Goal: Task Accomplishment & Management: Manage account settings

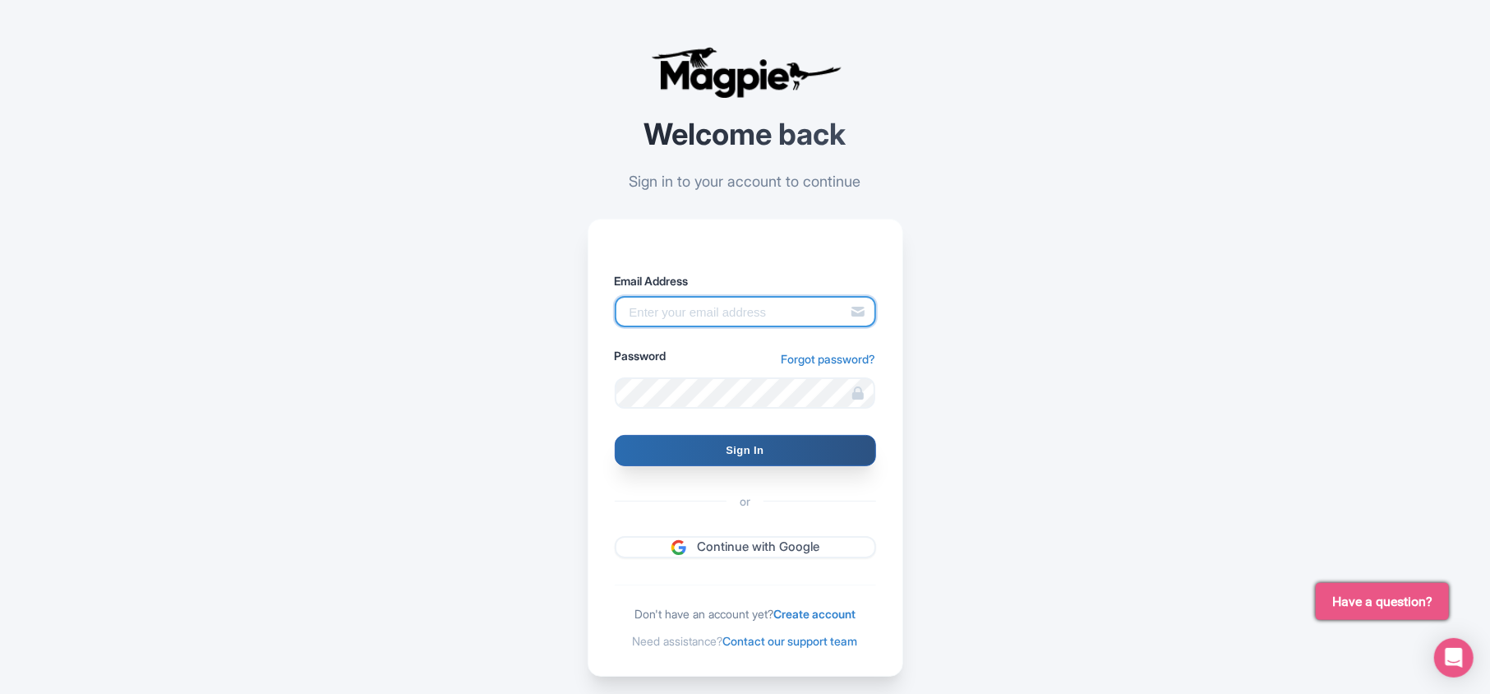
type input "[PERSON_NAME][EMAIL_ADDRESS][DOMAIN_NAME]"
click at [717, 451] on input "Sign In" at bounding box center [745, 450] width 261 height 31
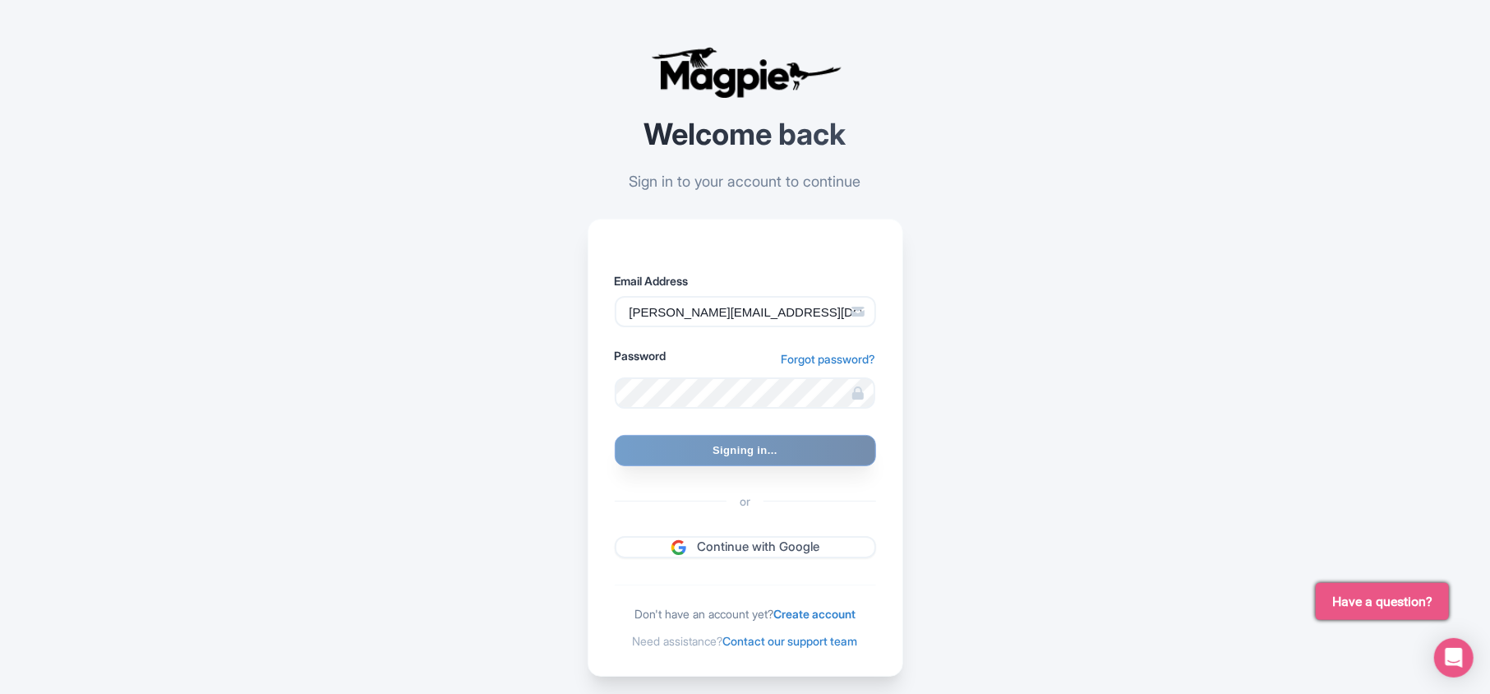
type input "Signing in..."
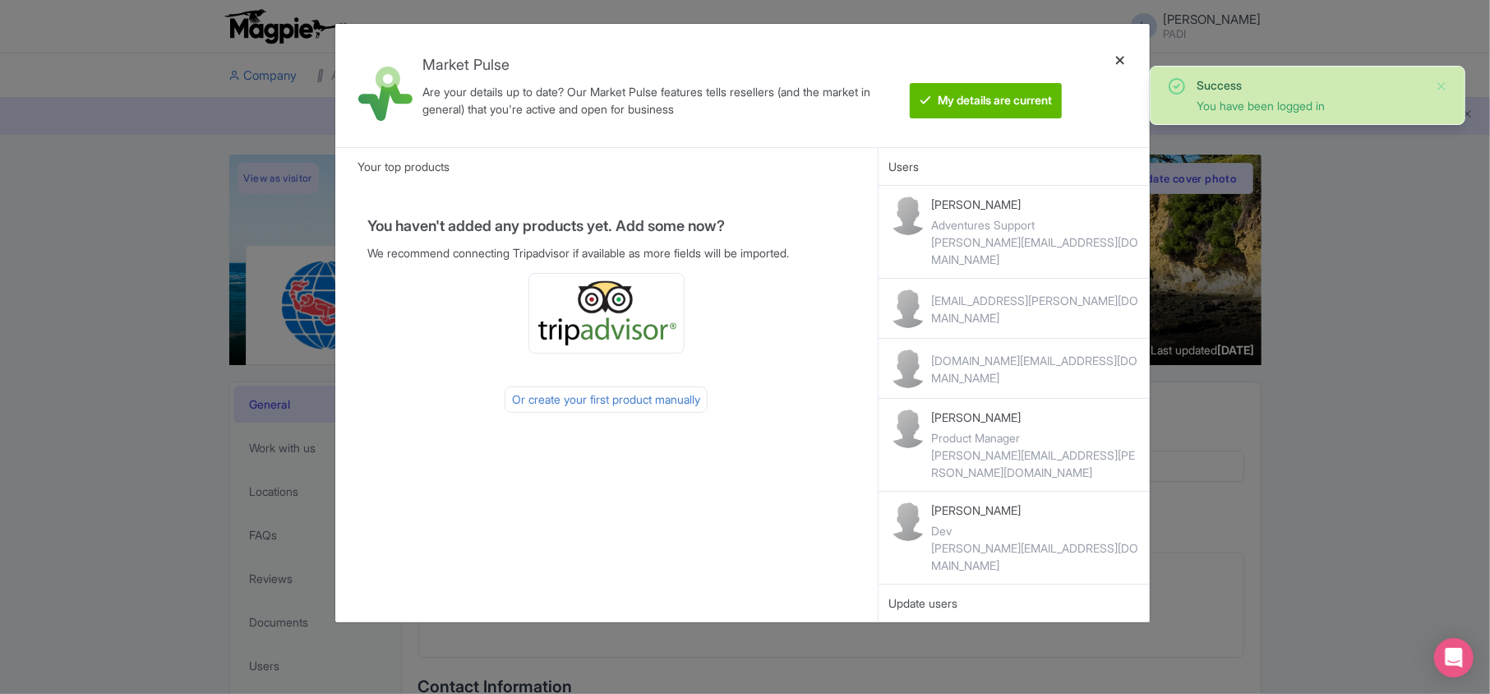
click at [1116, 57] on div at bounding box center [1120, 85] width 39 height 97
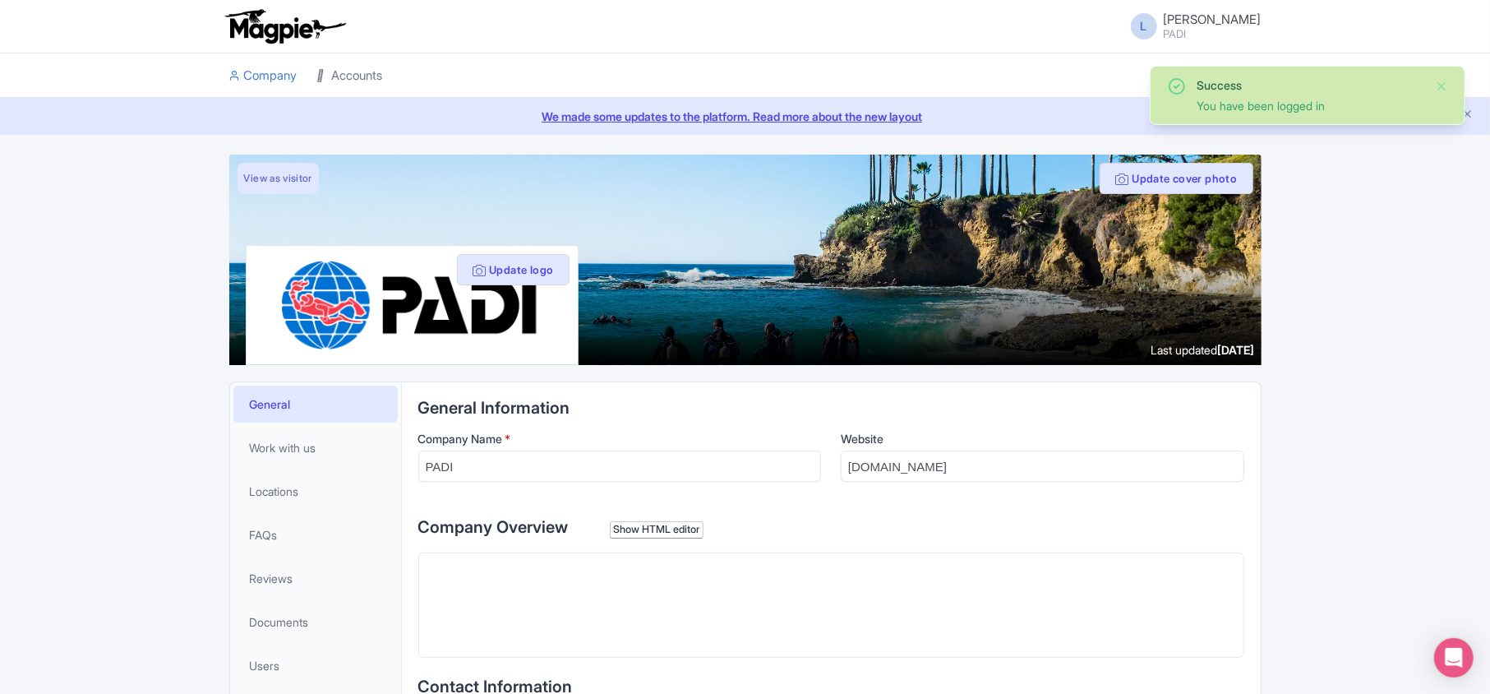
click at [353, 72] on link "Accounts" at bounding box center [350, 75] width 66 height 45
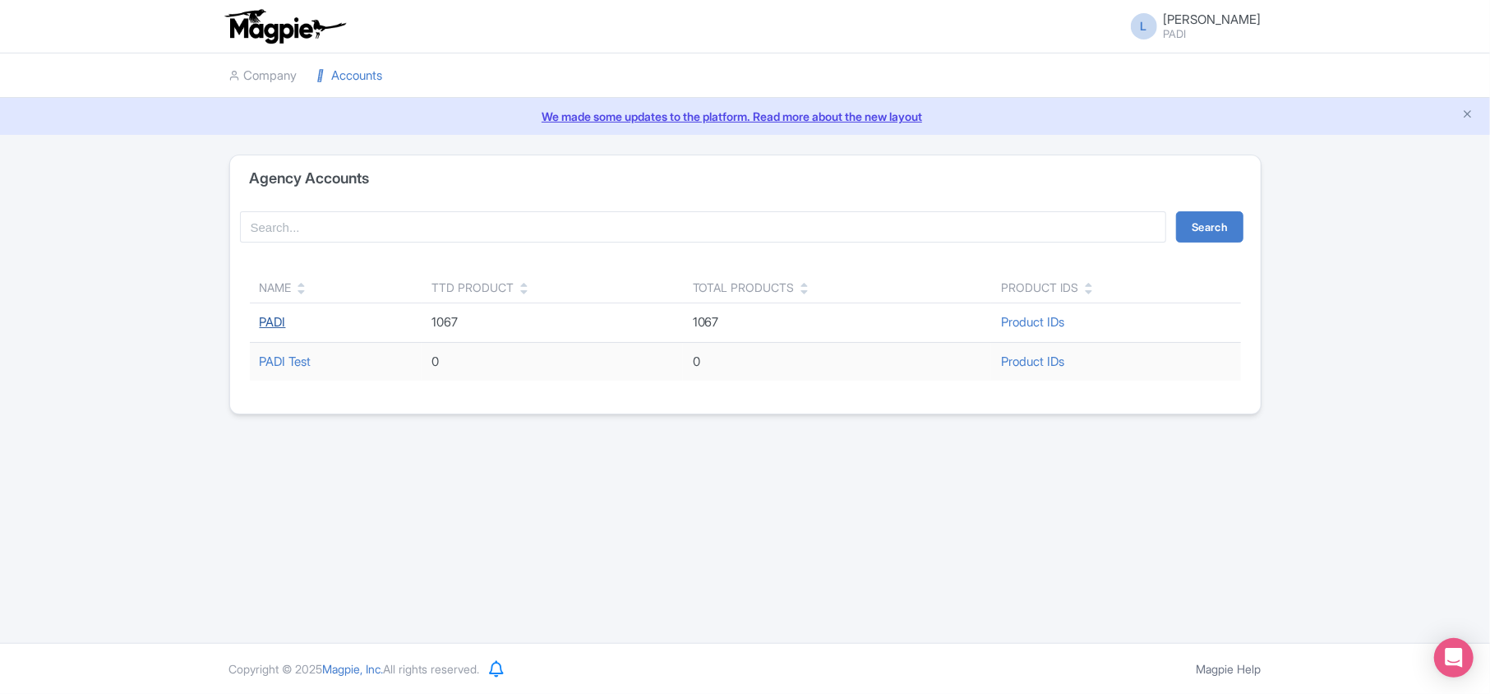
click at [275, 321] on link "PADI" at bounding box center [273, 322] width 26 height 16
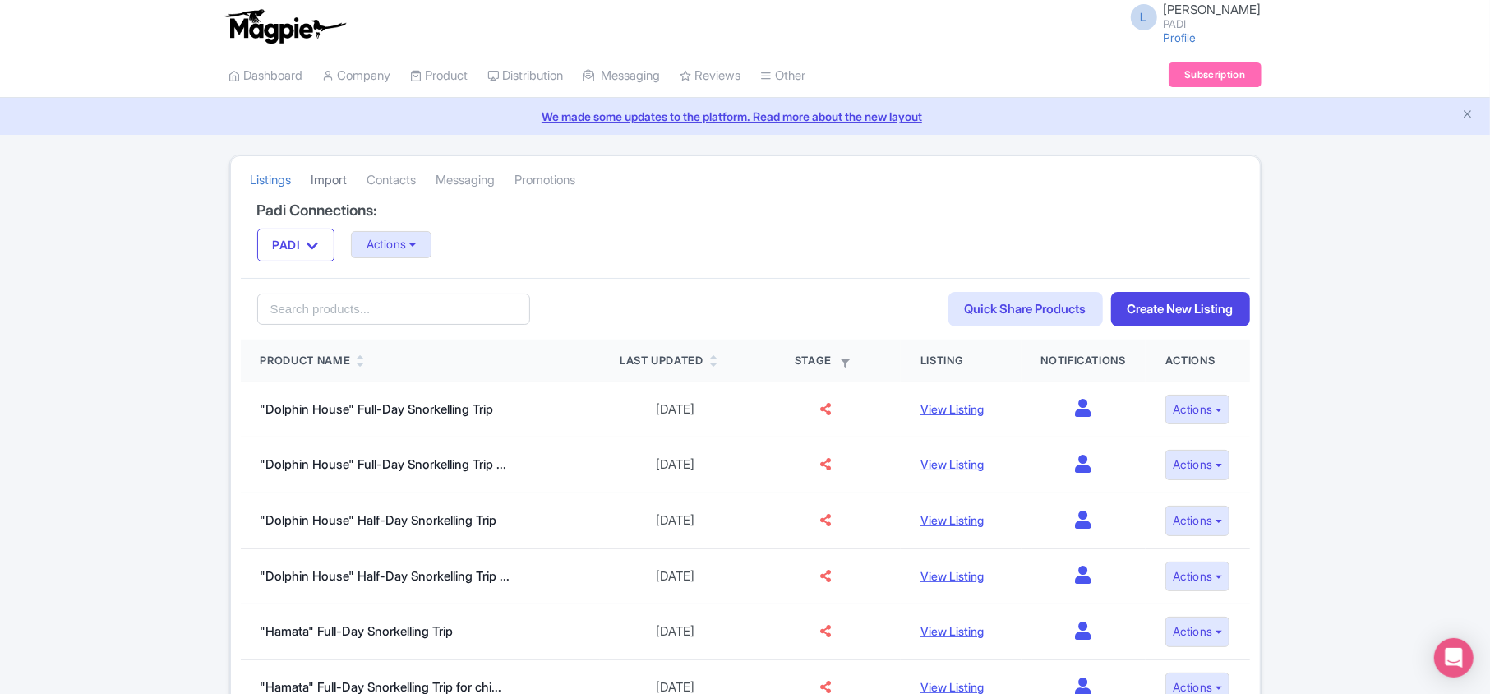
click at [336, 182] on link "Import" at bounding box center [330, 180] width 36 height 45
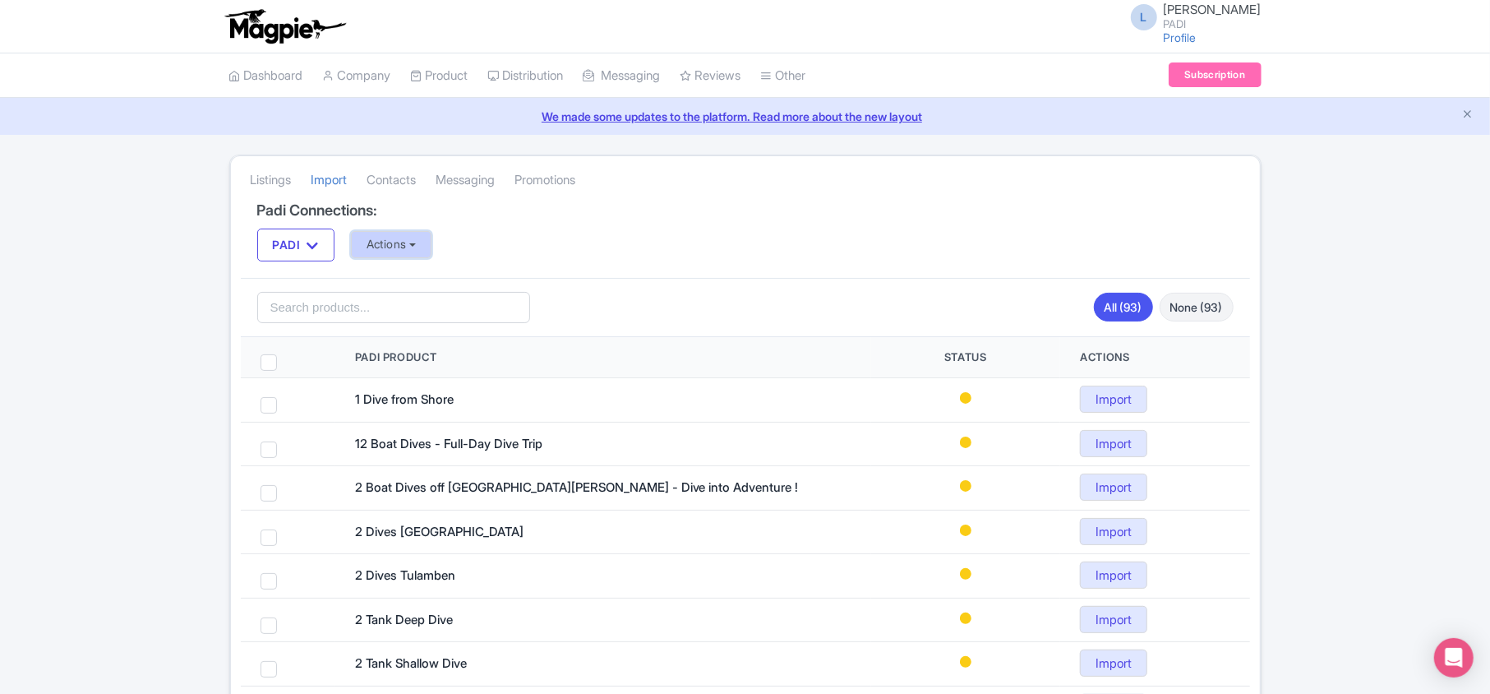
click at [395, 254] on button "Actions" at bounding box center [391, 244] width 81 height 27
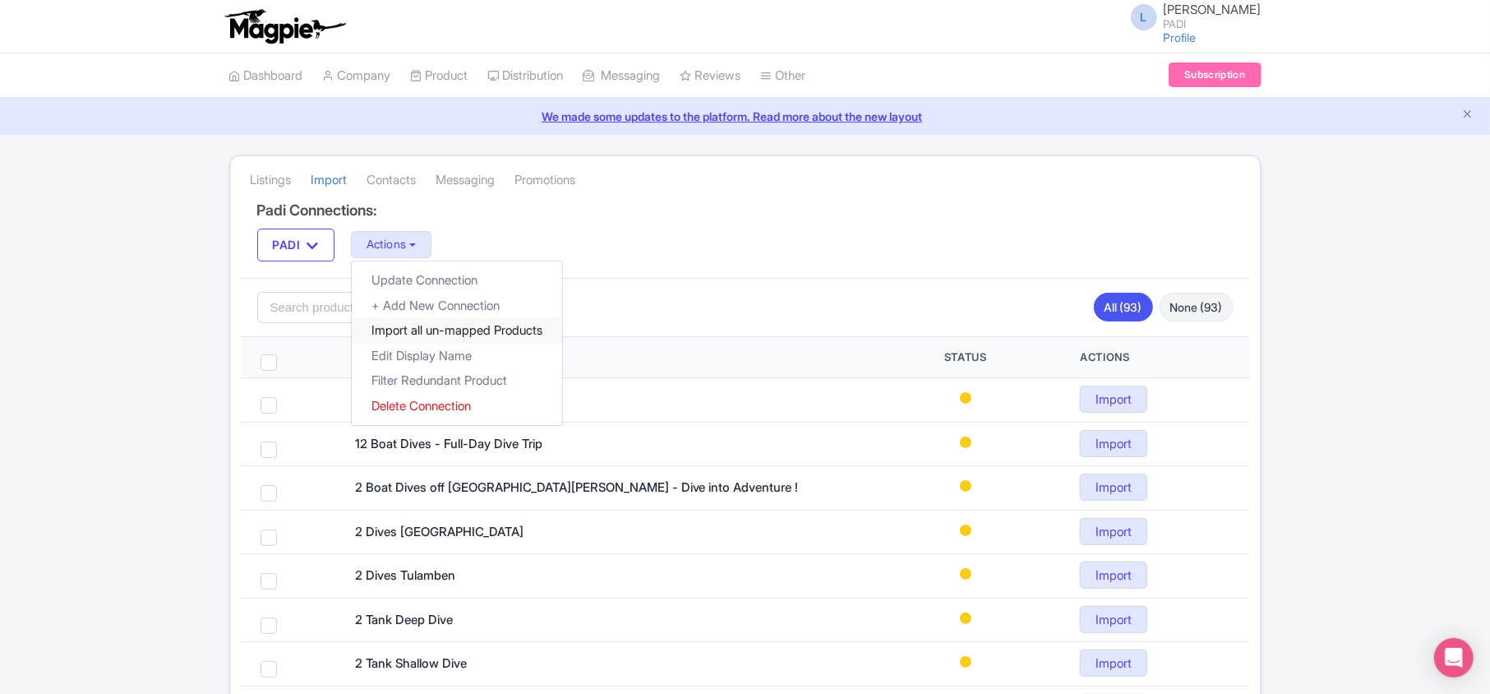
click at [395, 339] on link "Import all un-mapped Products" at bounding box center [457, 330] width 210 height 25
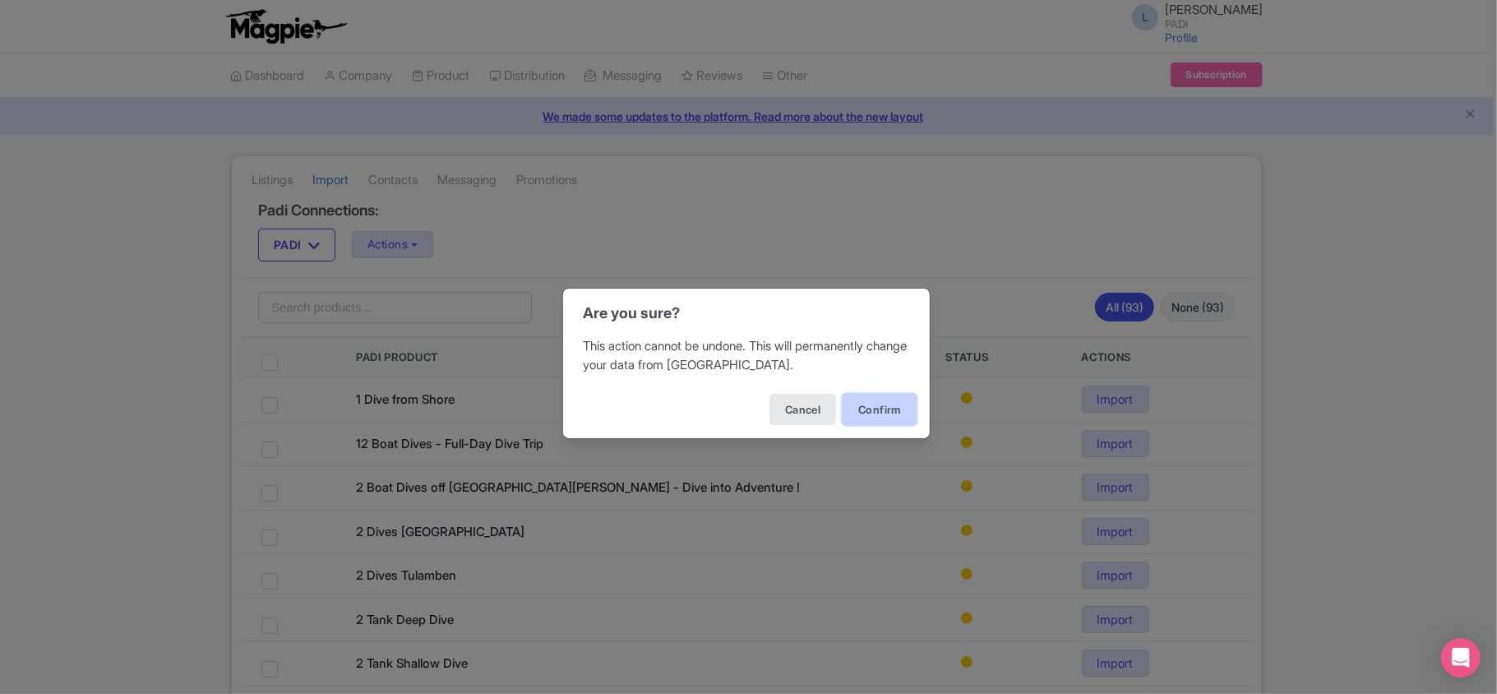
click at [870, 411] on button "Confirm" at bounding box center [879, 409] width 74 height 31
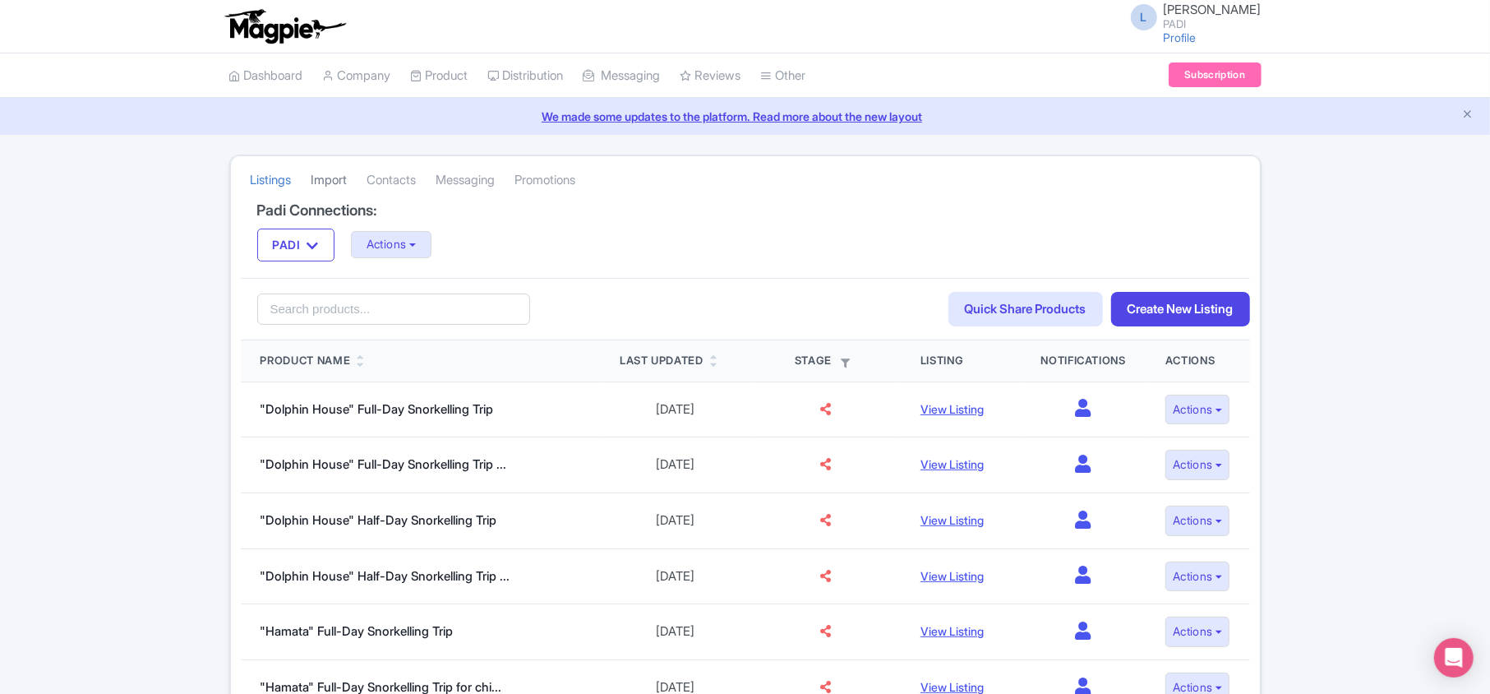
click at [329, 171] on link "Import" at bounding box center [330, 180] width 36 height 45
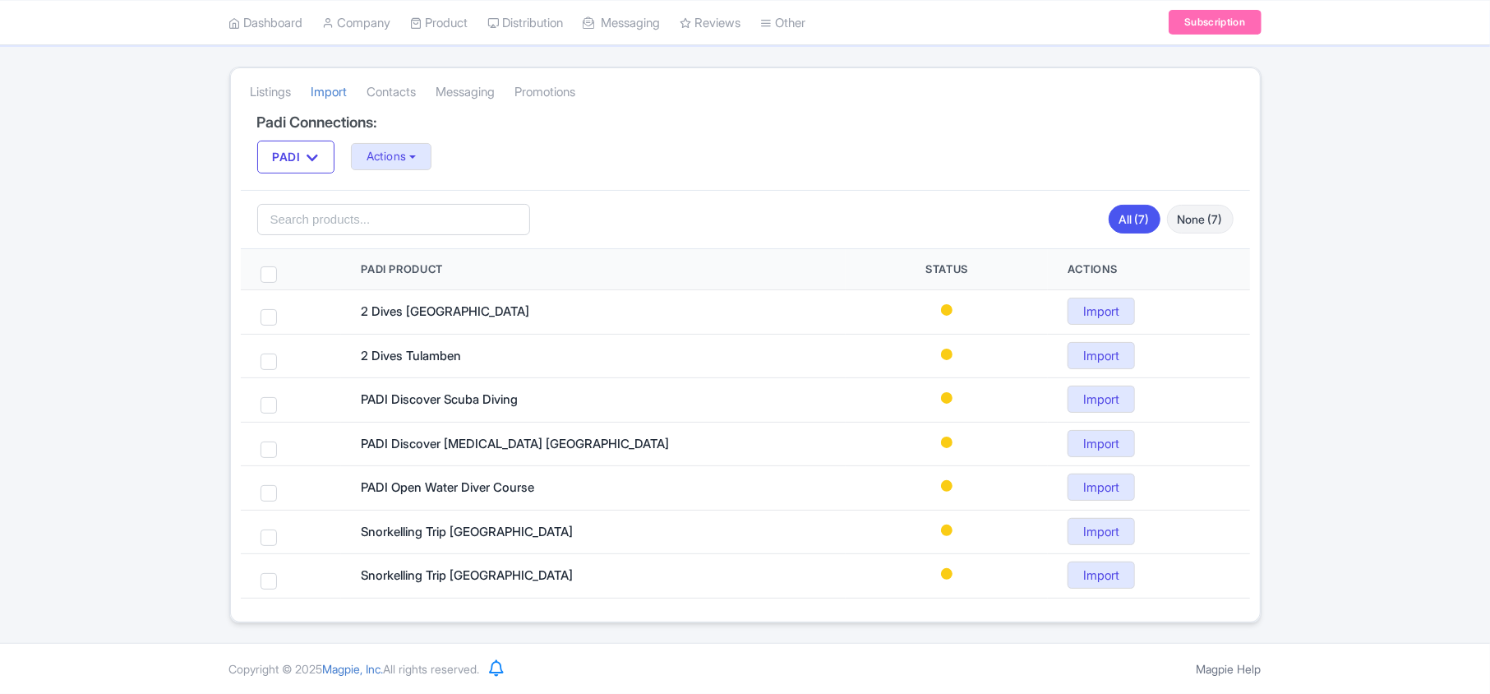
scroll to position [93, 0]
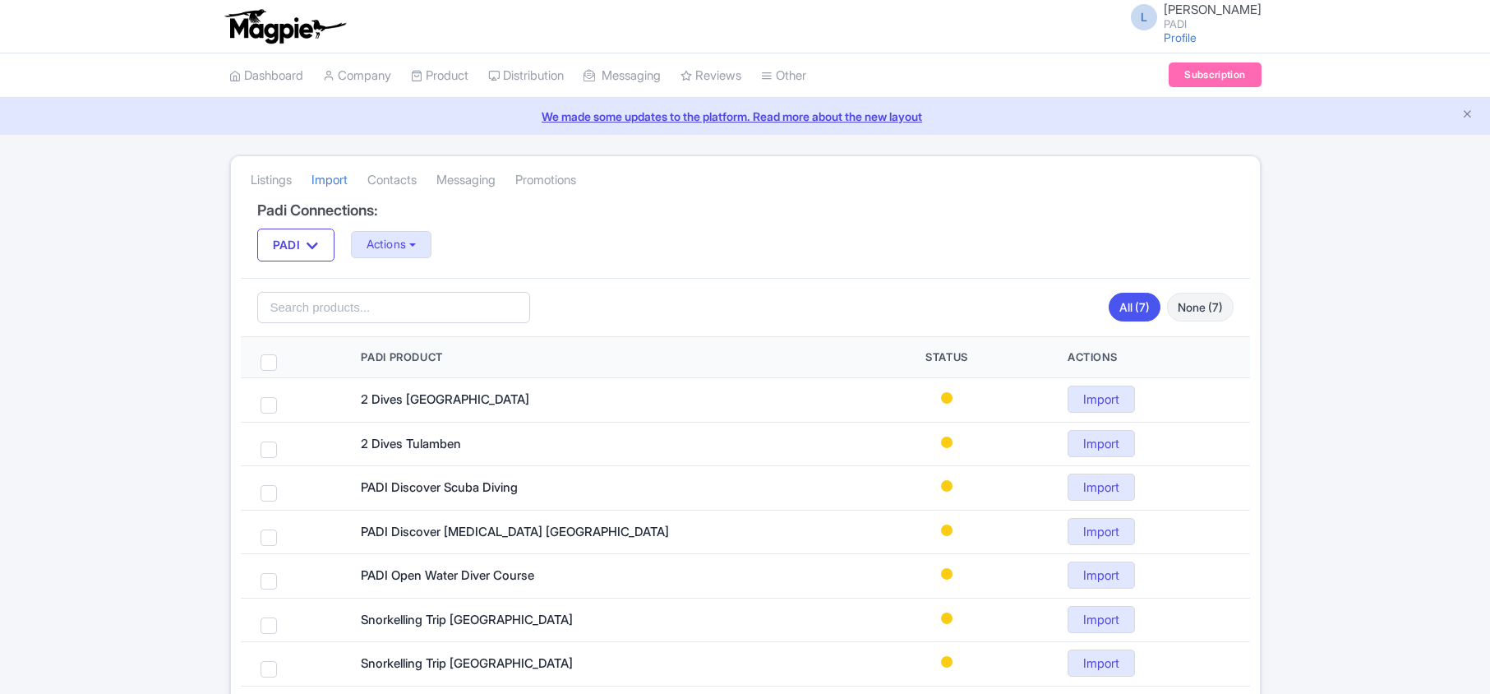
scroll to position [93, 0]
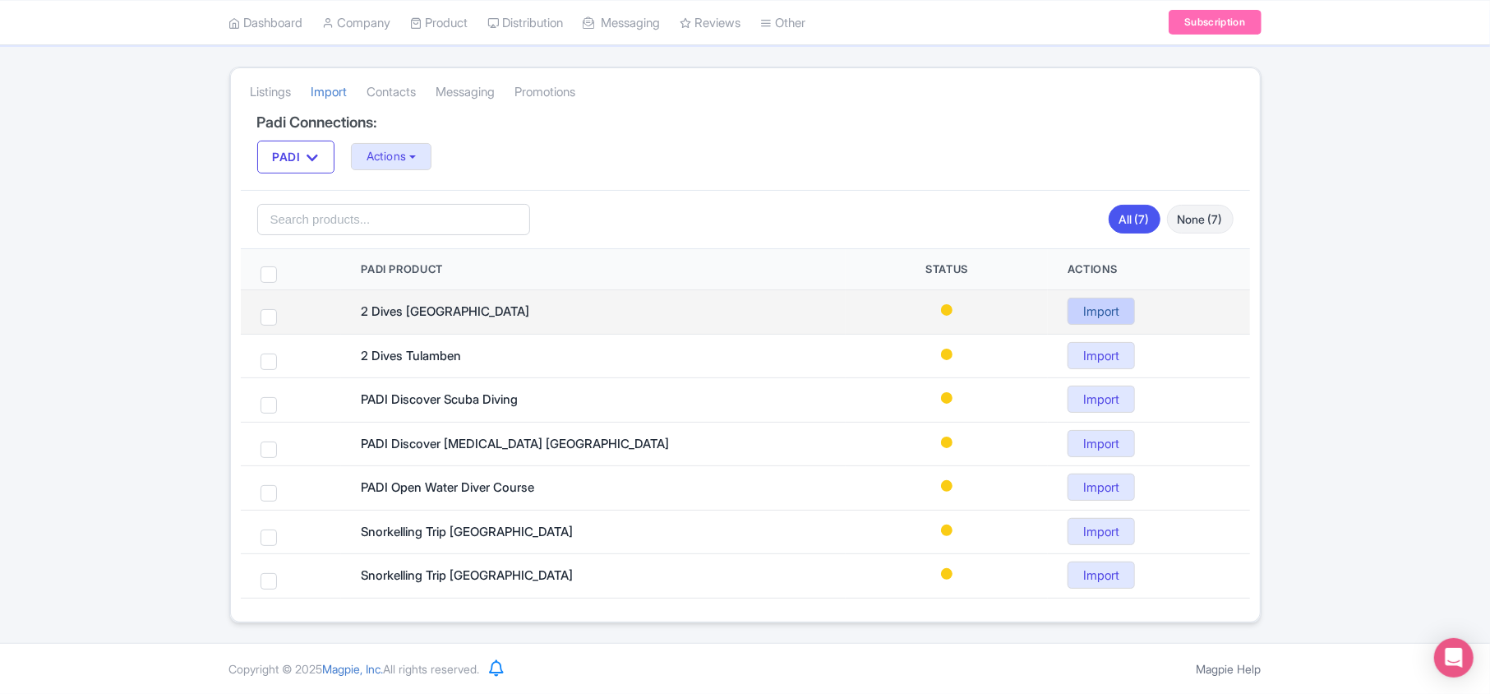
click at [1073, 307] on link "Import" at bounding box center [1101, 311] width 67 height 27
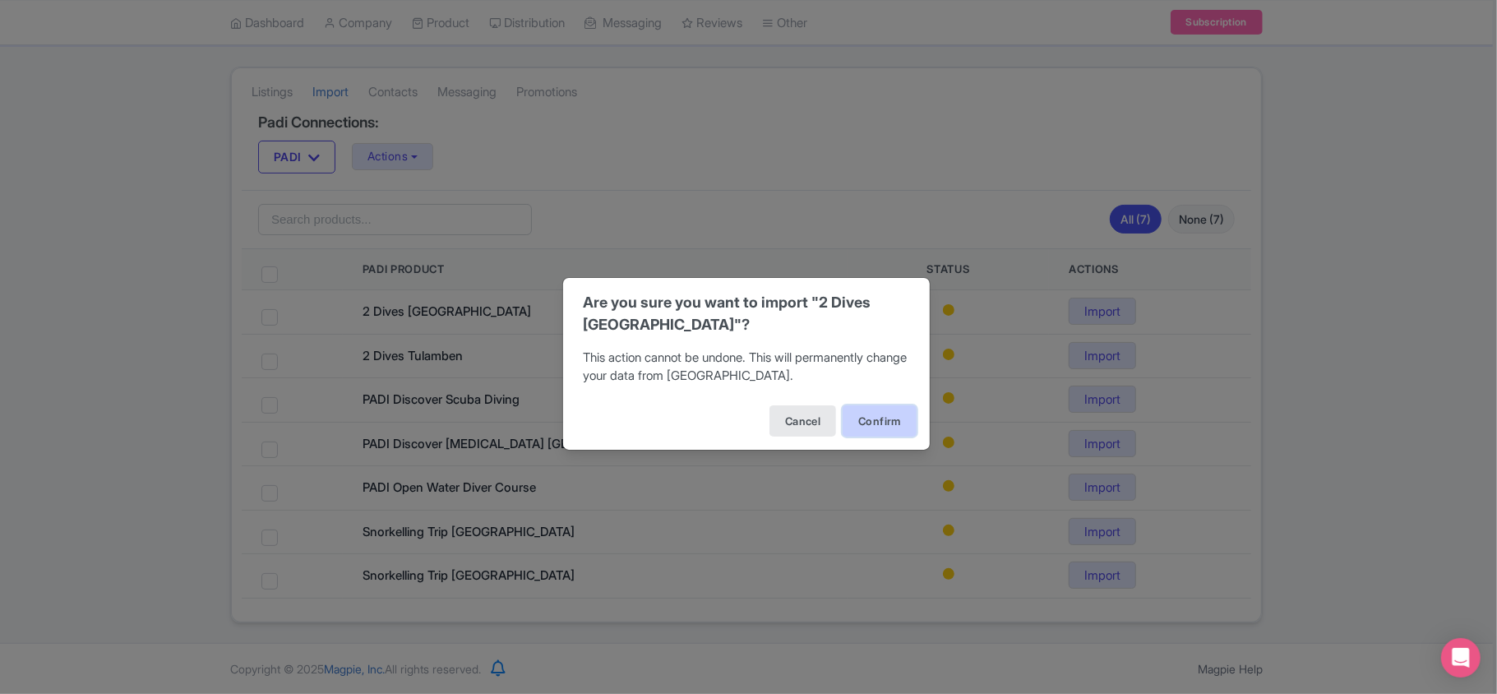
click at [861, 428] on button "Confirm" at bounding box center [879, 420] width 74 height 31
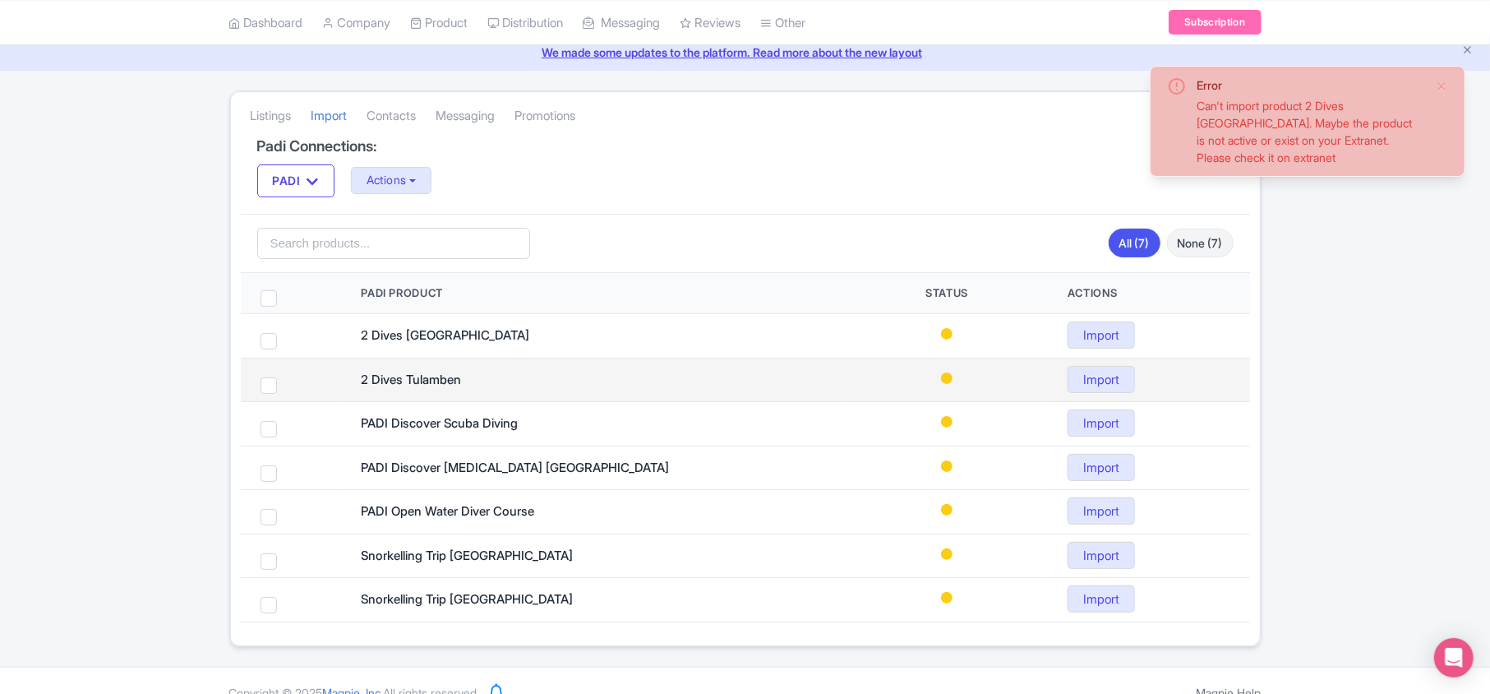
scroll to position [93, 0]
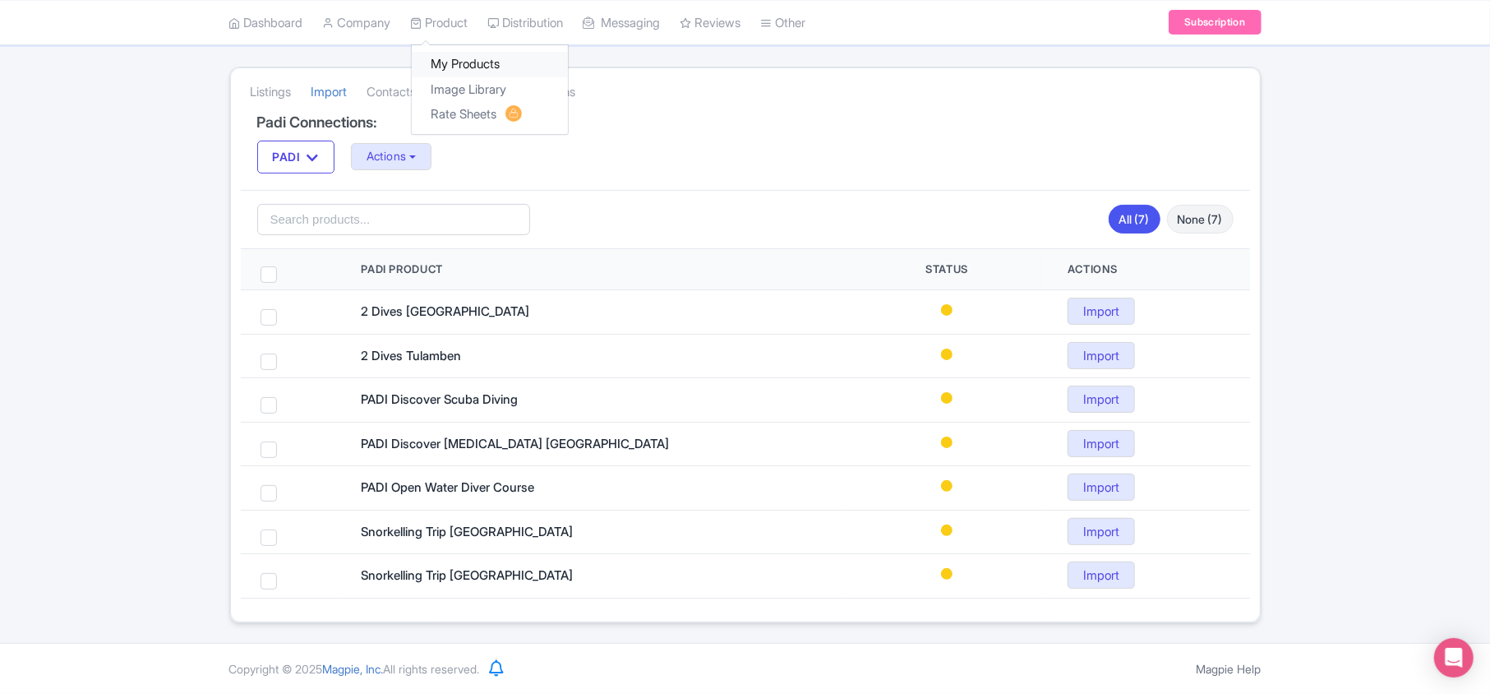
click at [455, 66] on link "My Products" at bounding box center [490, 64] width 156 height 25
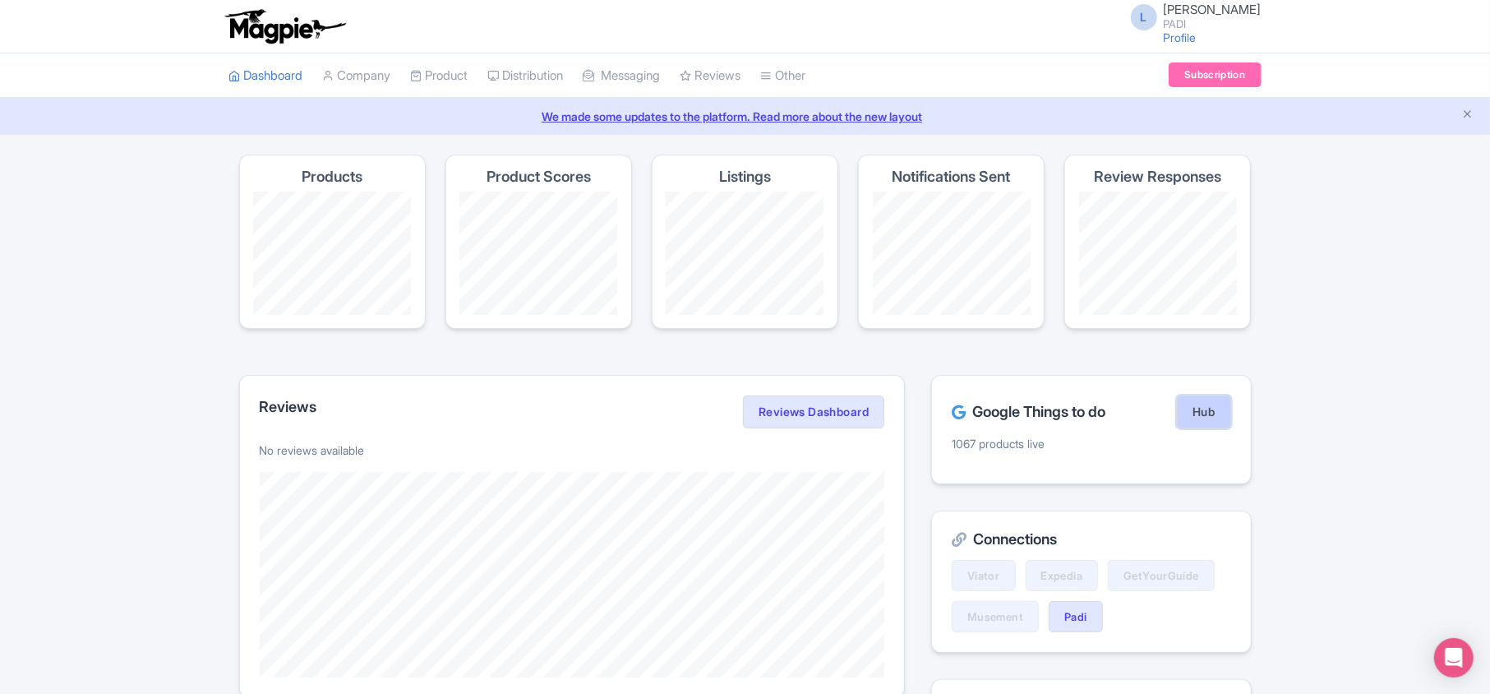
click at [1192, 415] on link "Hub" at bounding box center [1203, 411] width 53 height 33
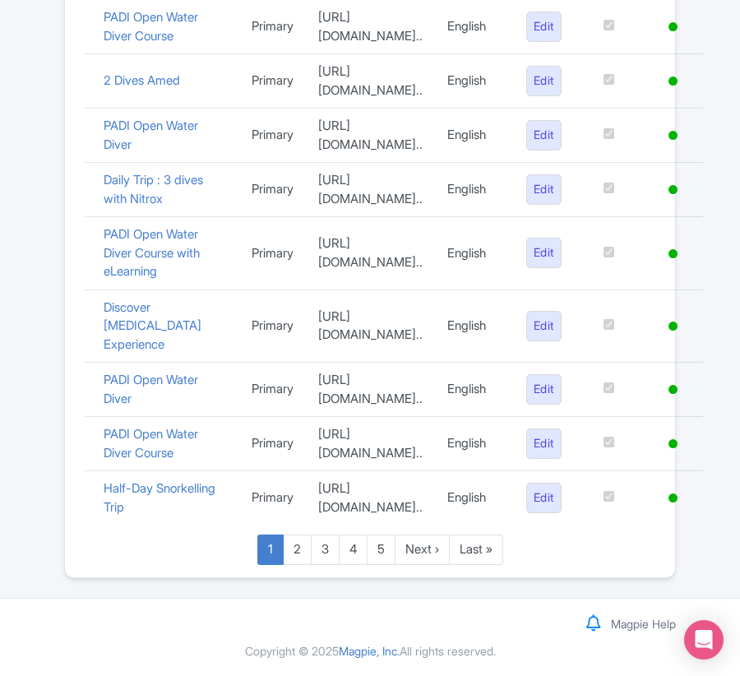
scroll to position [1614, 0]
click at [485, 563] on link "Last »" at bounding box center [476, 549] width 54 height 30
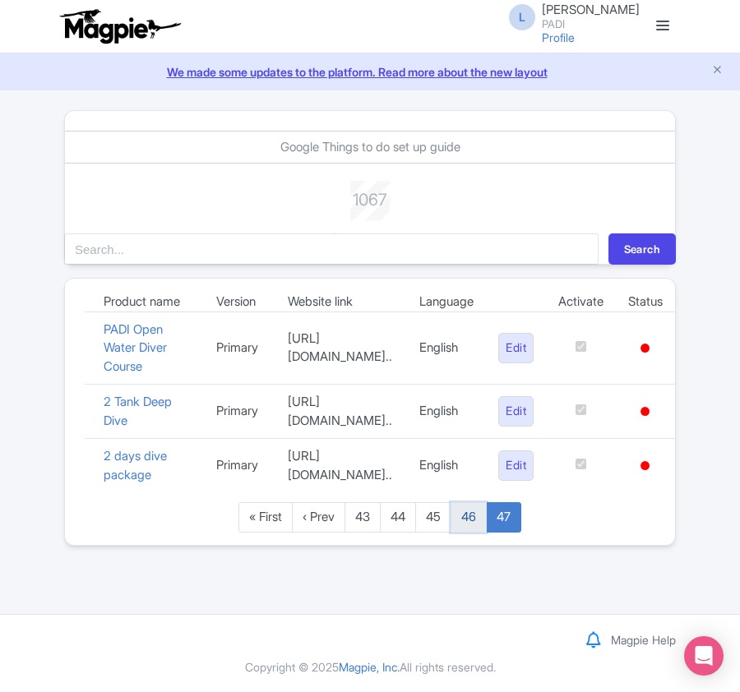
click at [468, 533] on link "46" at bounding box center [468, 517] width 36 height 30
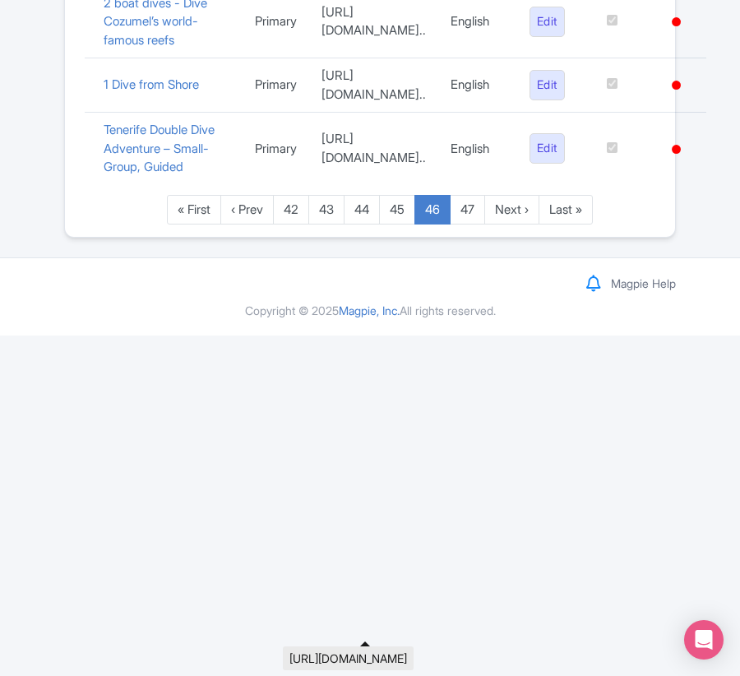
scroll to position [2204, 0]
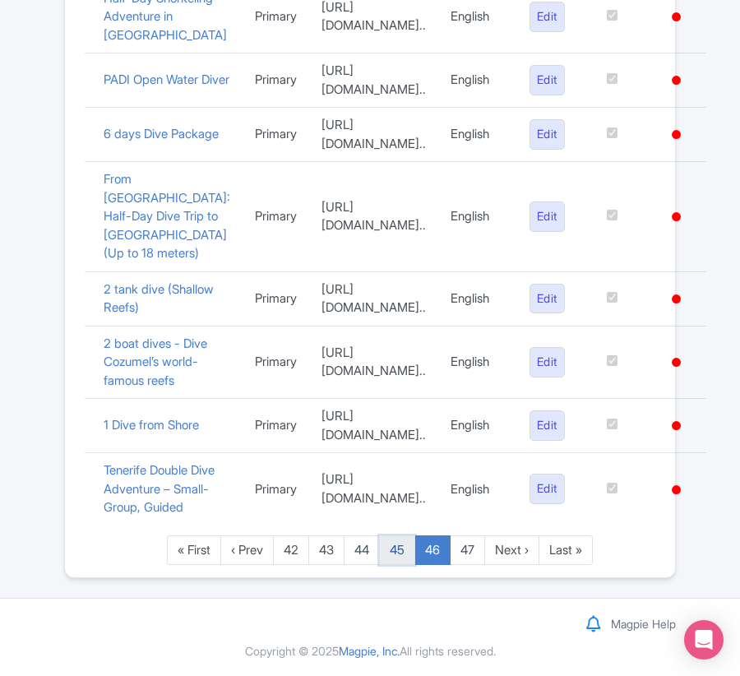
click at [392, 554] on link "45" at bounding box center [397, 550] width 36 height 30
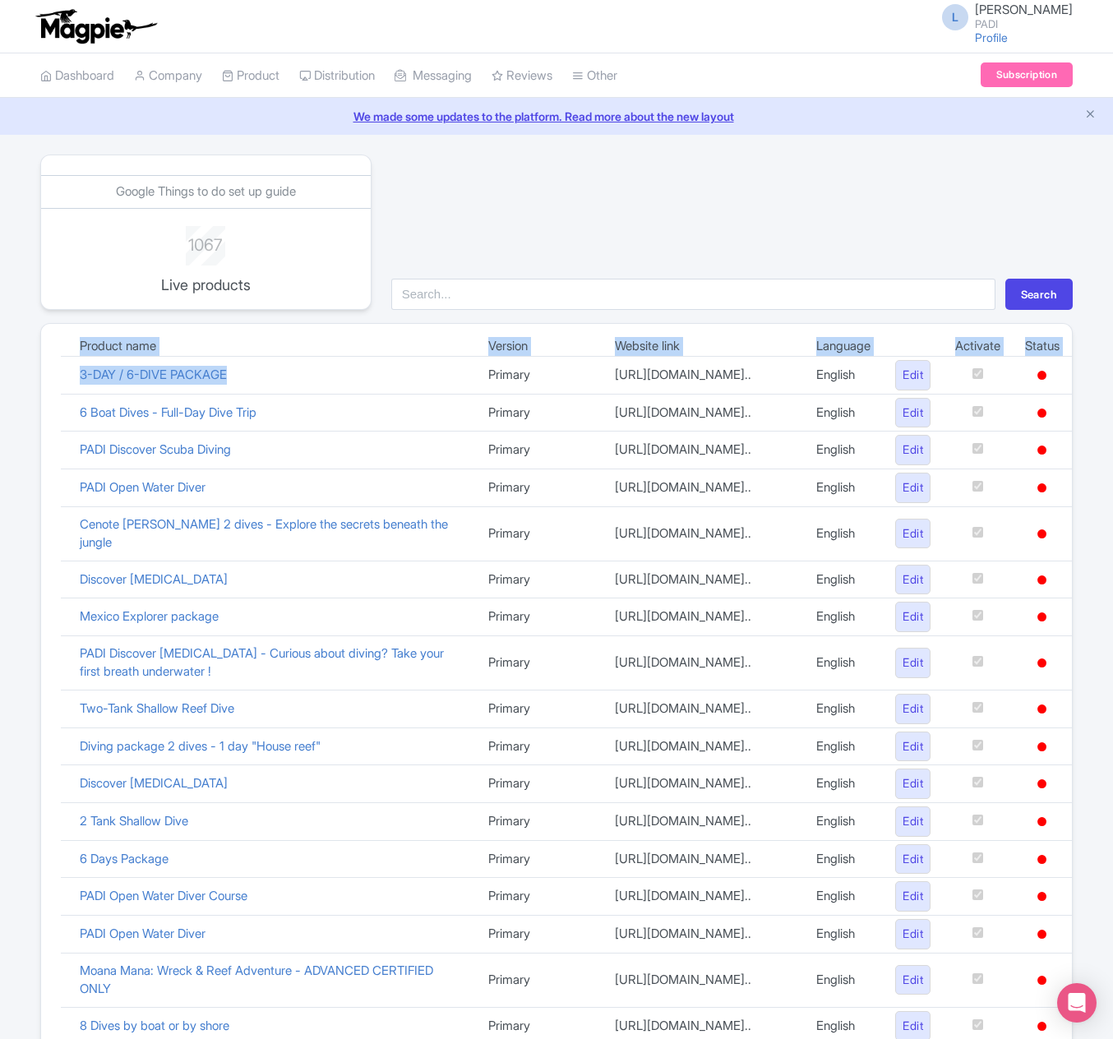
drag, startPoint x: 59, startPoint y: 385, endPoint x: 240, endPoint y: 385, distance: 180.8
click at [240, 385] on div "Product name Version Website link Language Activate Status 3-DAY / 6-DIVE PACKA…" at bounding box center [556, 869] width 1031 height 1064
click at [258, 388] on td "3-DAY / 6-DIVE PACKAGE" at bounding box center [271, 376] width 408 height 38
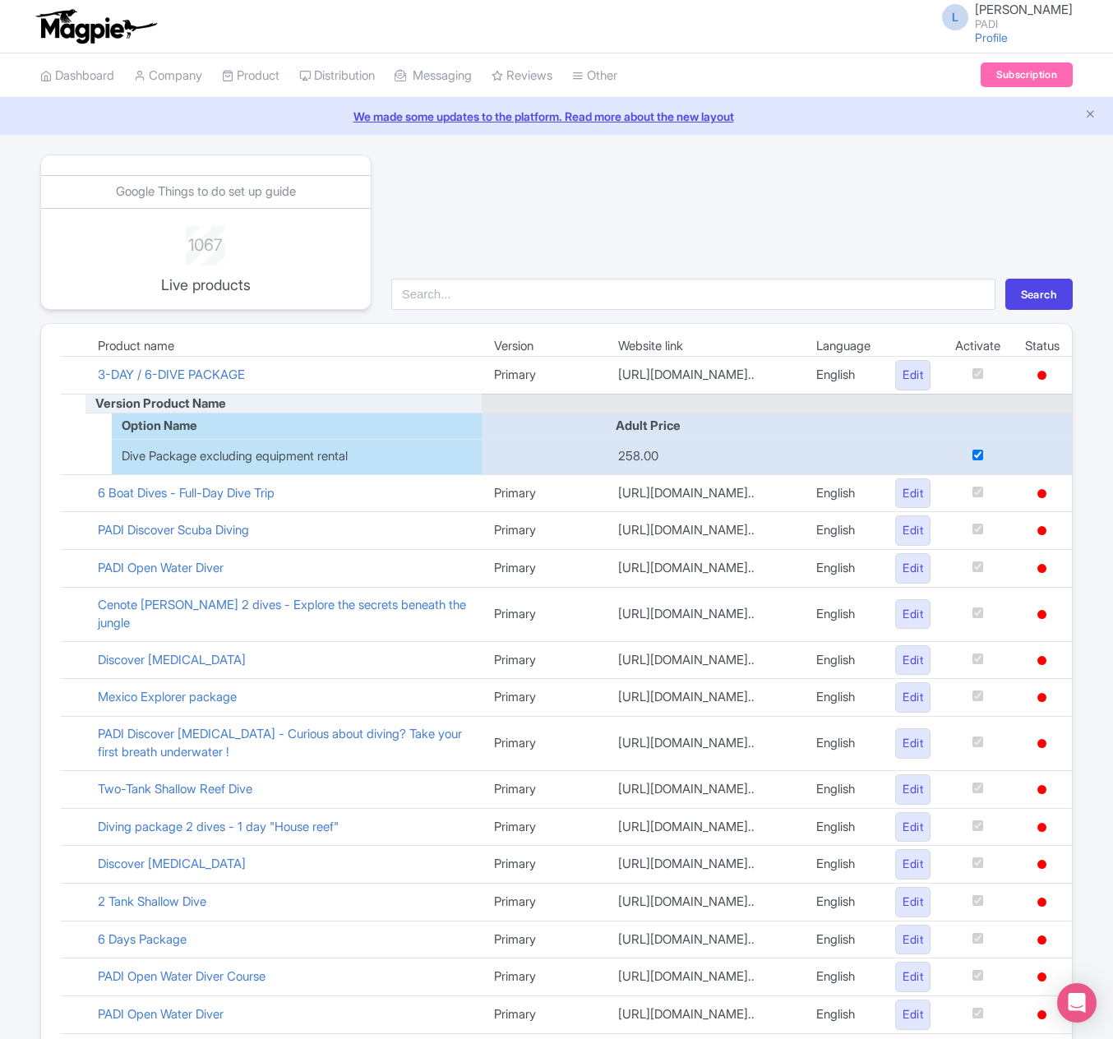
click at [271, 388] on td "3-DAY / 6-DIVE PACKAGE" at bounding box center [283, 376] width 396 height 38
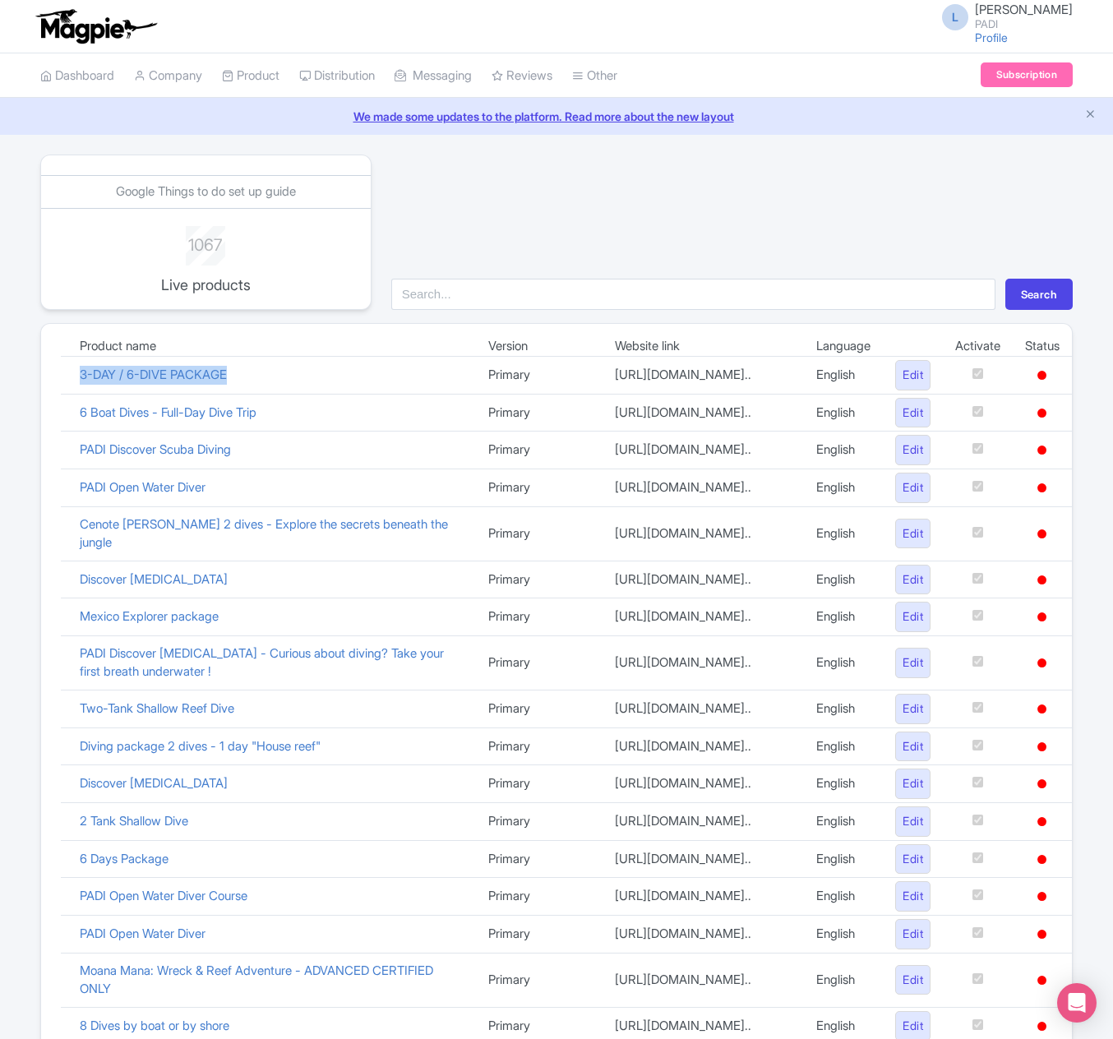
drag, startPoint x: 271, startPoint y: 388, endPoint x: 76, endPoint y: 388, distance: 195.6
click at [76, 388] on td "3-DAY / 6-DIVE PACKAGE" at bounding box center [271, 376] width 408 height 38
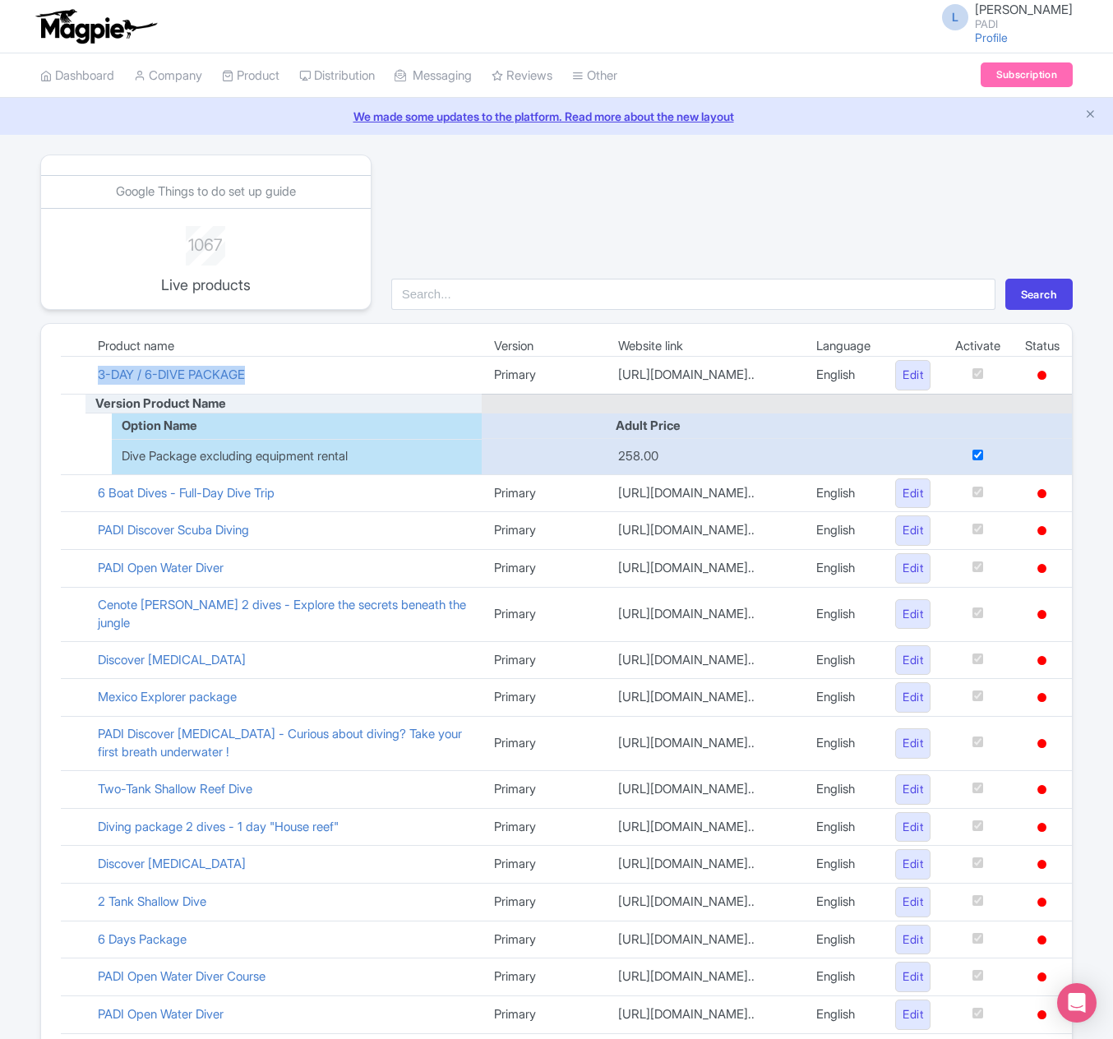
copy link "3-DAY / 6-DIVE PACKAGE"
drag, startPoint x: 90, startPoint y: 534, endPoint x: 289, endPoint y: 544, distance: 199.2
click at [289, 512] on td "6 Boat Dives - Full-Day Dive Trip" at bounding box center [283, 493] width 396 height 38
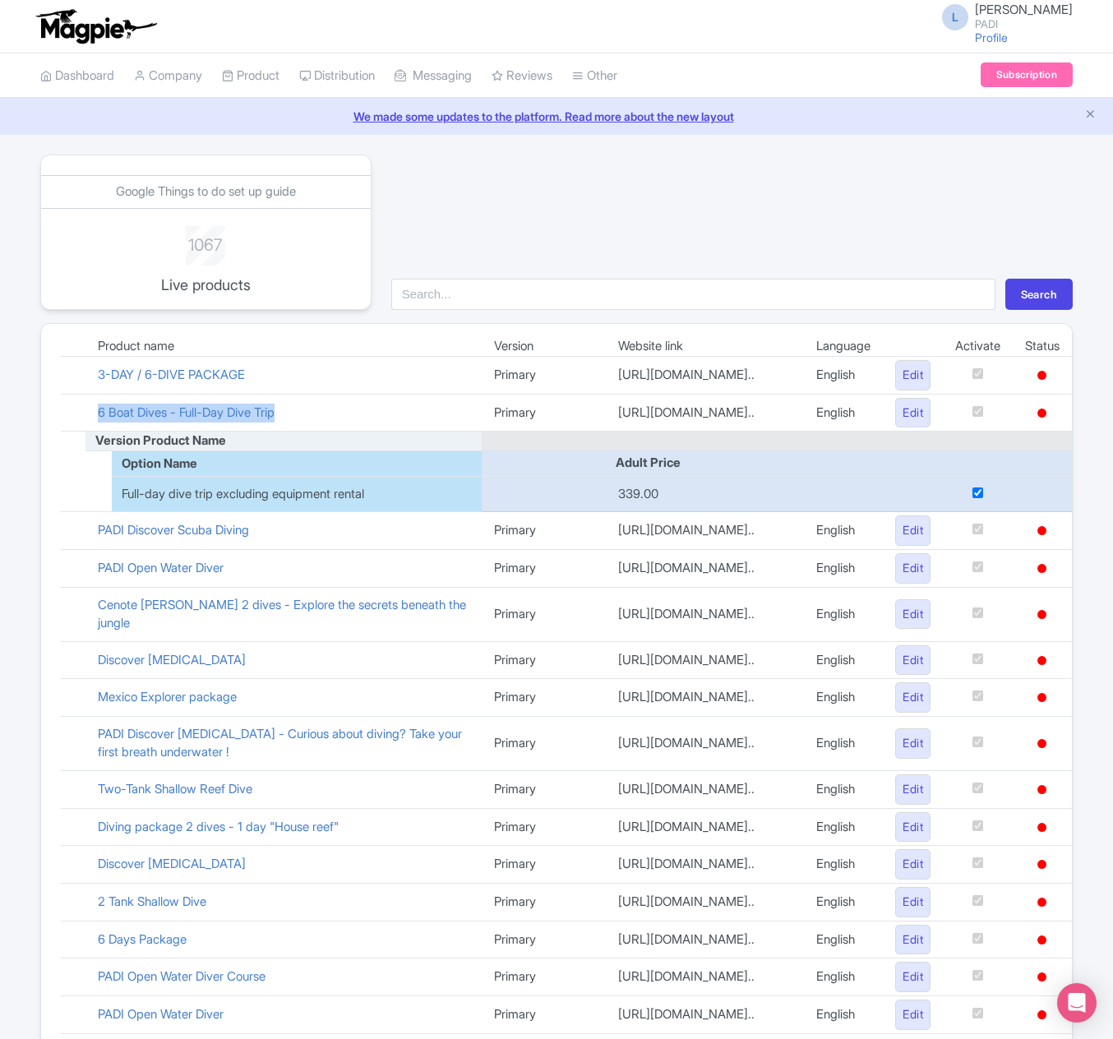
copy link "6 Boat Dives - Full-Day Dive Trip"
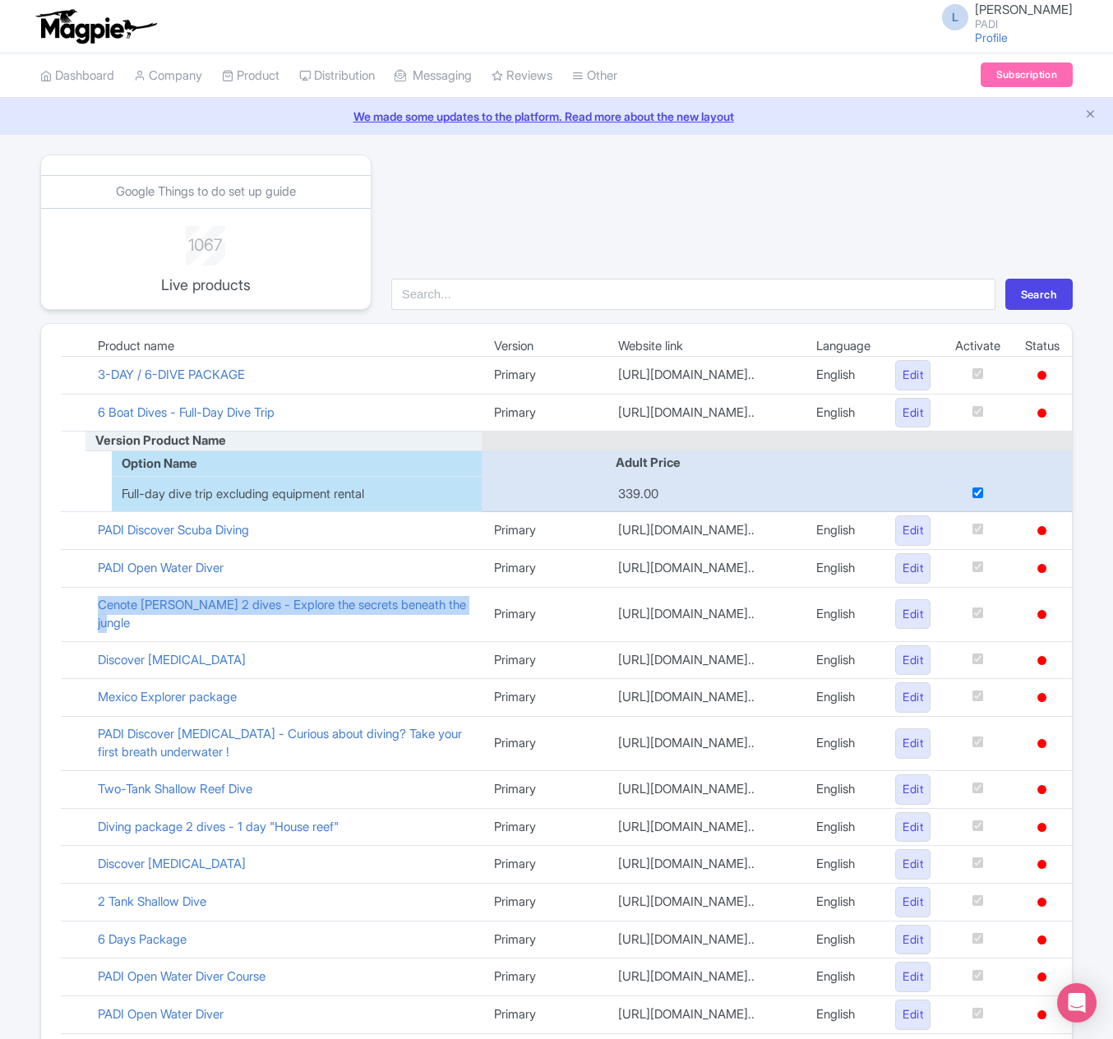
drag, startPoint x: 89, startPoint y: 682, endPoint x: 178, endPoint y: 710, distance: 93.1
click at [178, 641] on td "Cenote Chac Mool 2 dives - Explore the secrets beneath the jungle" at bounding box center [283, 614] width 396 height 54
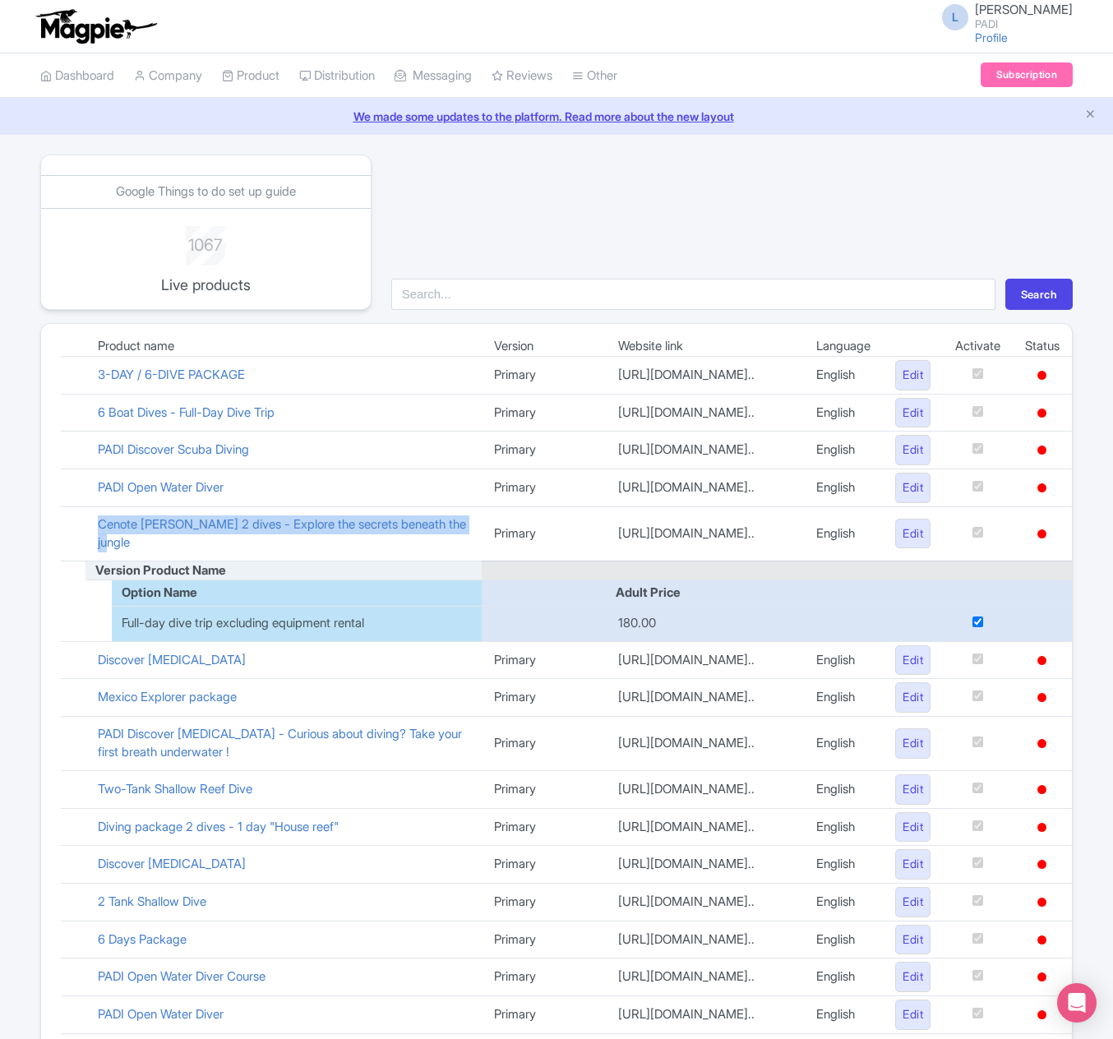
copy link "Cenote Chac Mool 2 dives - Explore the secrets beneath the jungle"
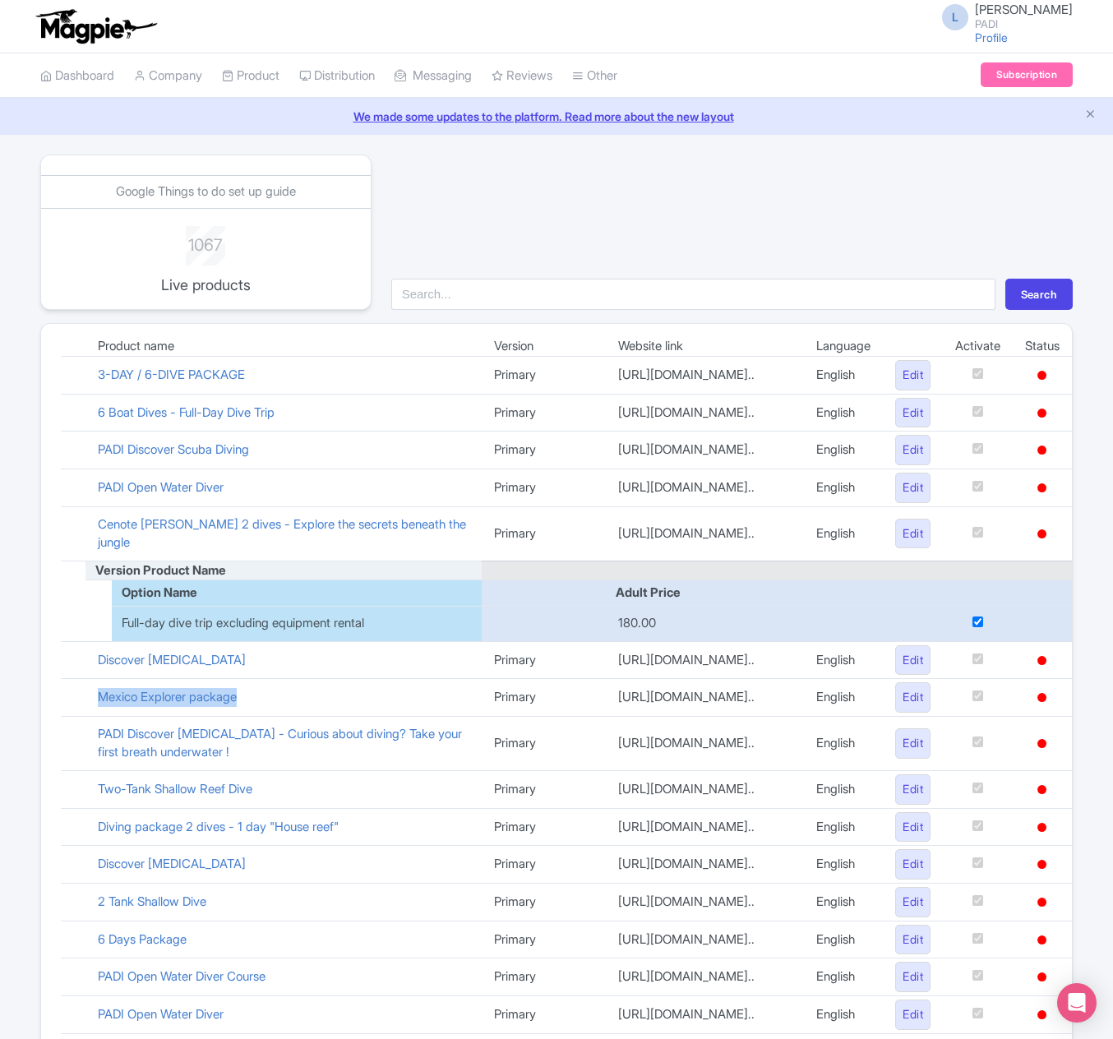
drag, startPoint x: 82, startPoint y: 802, endPoint x: 253, endPoint y: 812, distance: 171.2
click at [253, 717] on tr "Mexico Explorer package Primary https://travel.padi.com/dive-trip/yuc... Englis…" at bounding box center [566, 698] width 1011 height 38
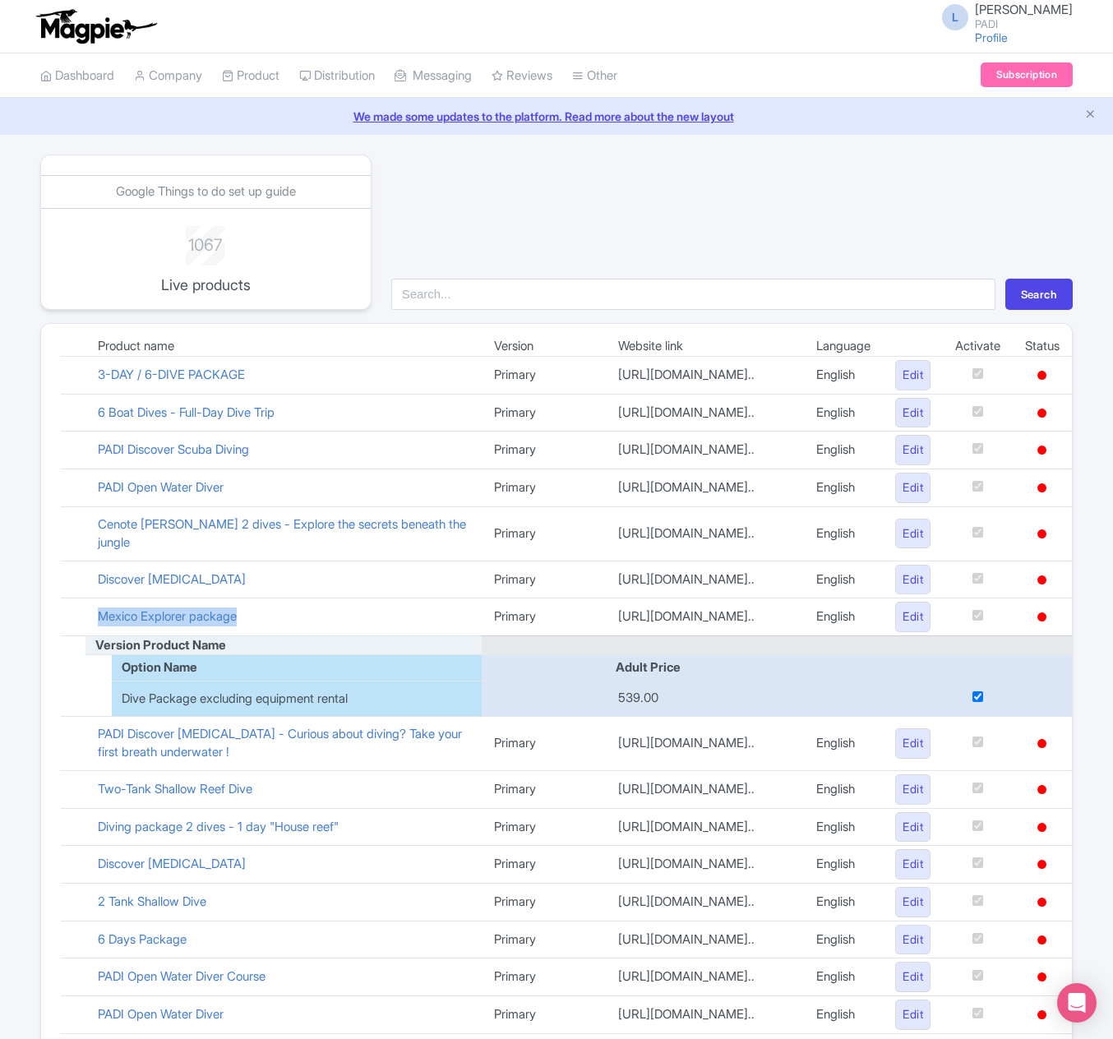
copy tr "Mexico Explorer package"
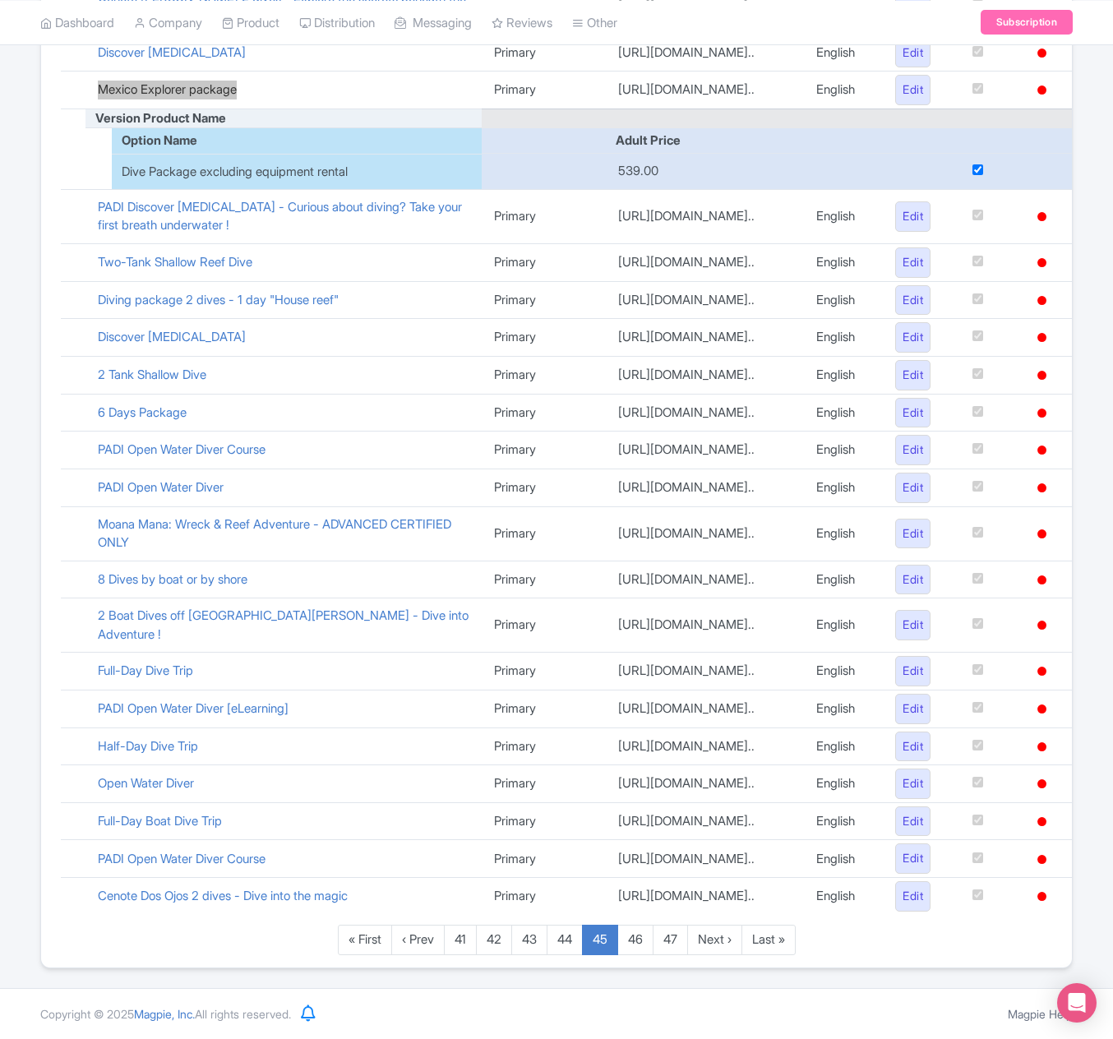
scroll to position [909, 0]
click at [554, 942] on link "44" at bounding box center [565, 940] width 36 height 30
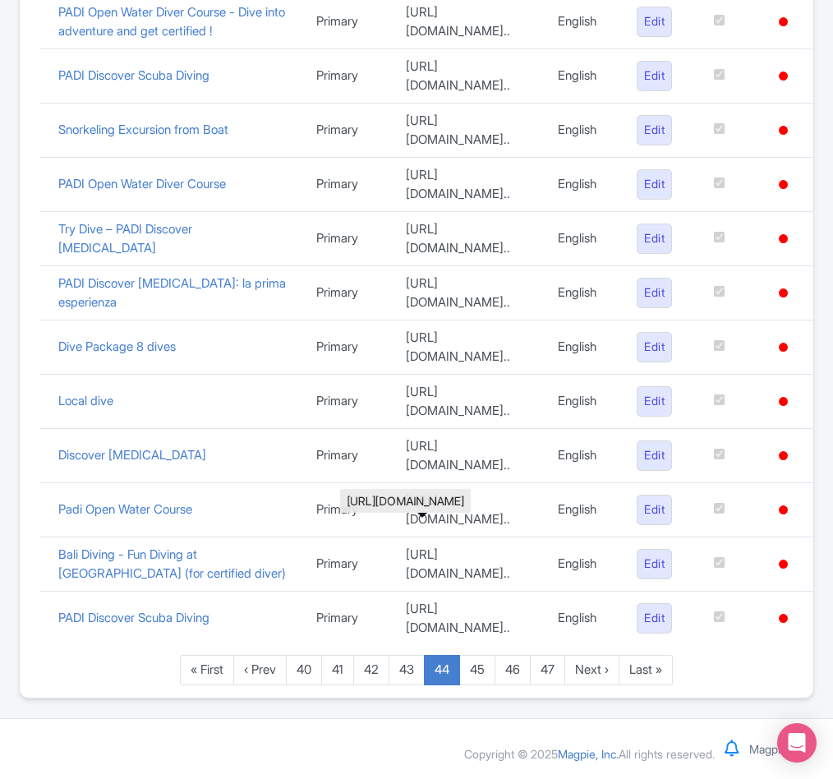
scroll to position [1110, 0]
click at [402, 685] on link "43" at bounding box center [407, 670] width 36 height 30
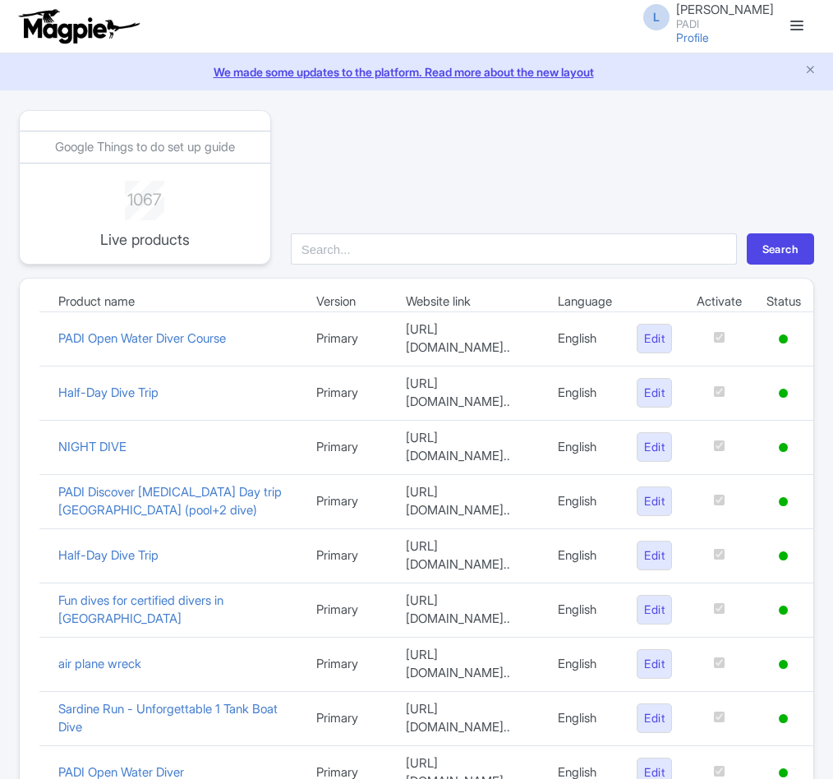
scroll to position [1110, 0]
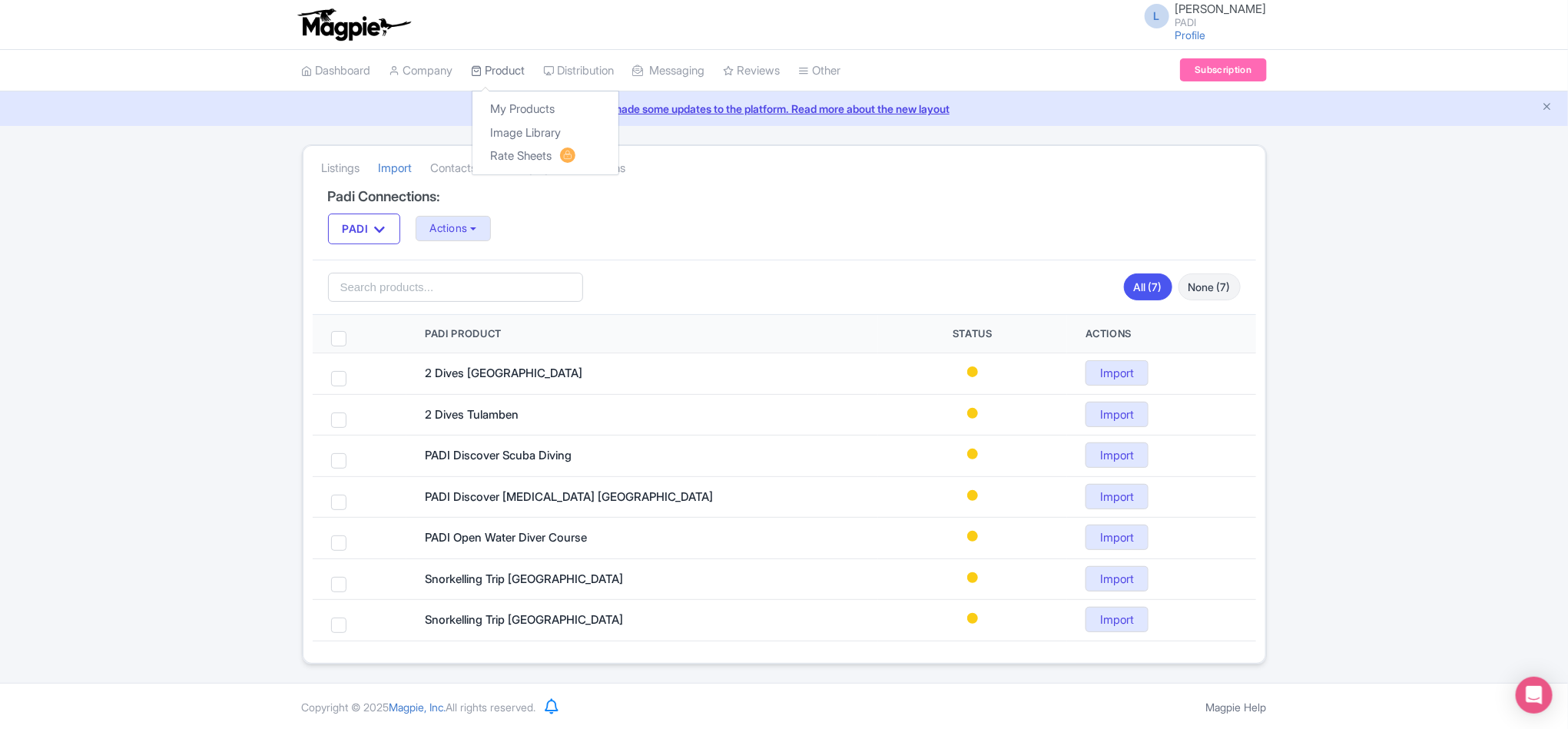
click at [495, 71] on link "Product" at bounding box center [499, 70] width 54 height 42
click at [511, 109] on link "My Products" at bounding box center [545, 108] width 146 height 23
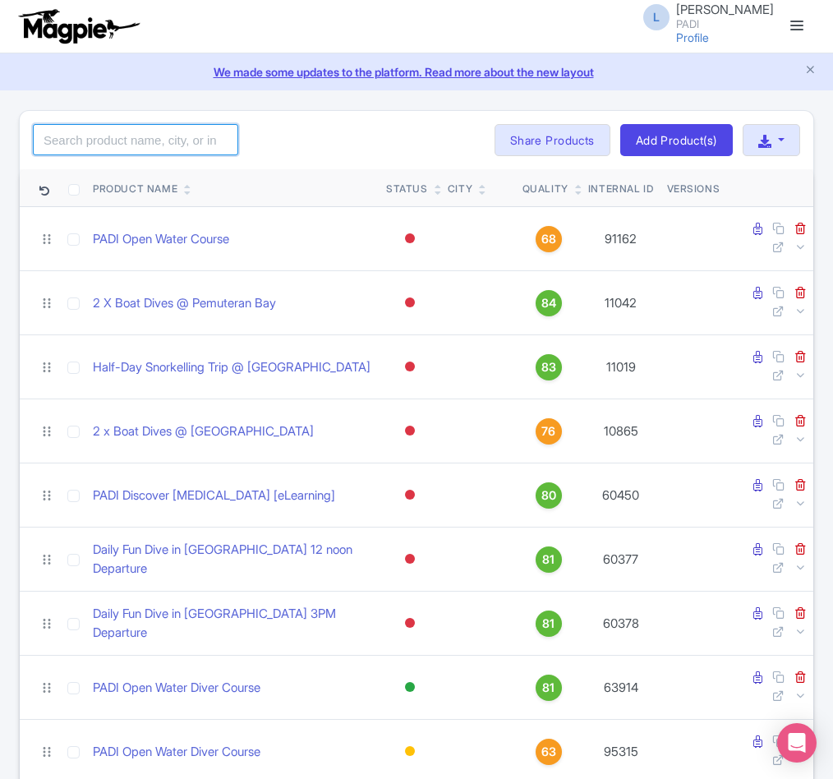
click at [59, 151] on input "search" at bounding box center [135, 139] width 205 height 31
paste input "15536"
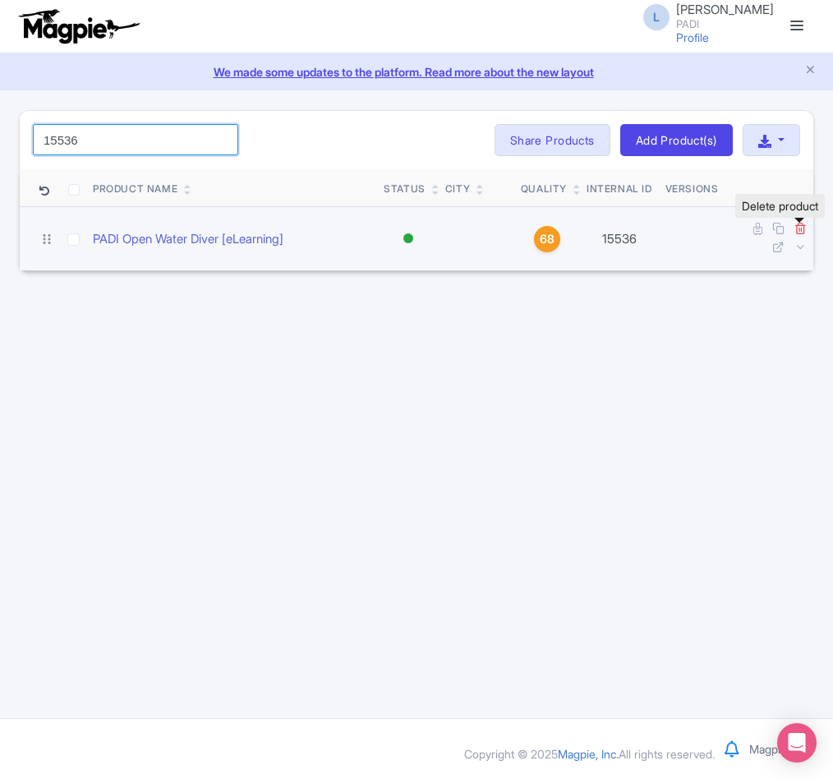
type input "15536"
click at [802, 228] on icon at bounding box center [801, 228] width 12 height 12
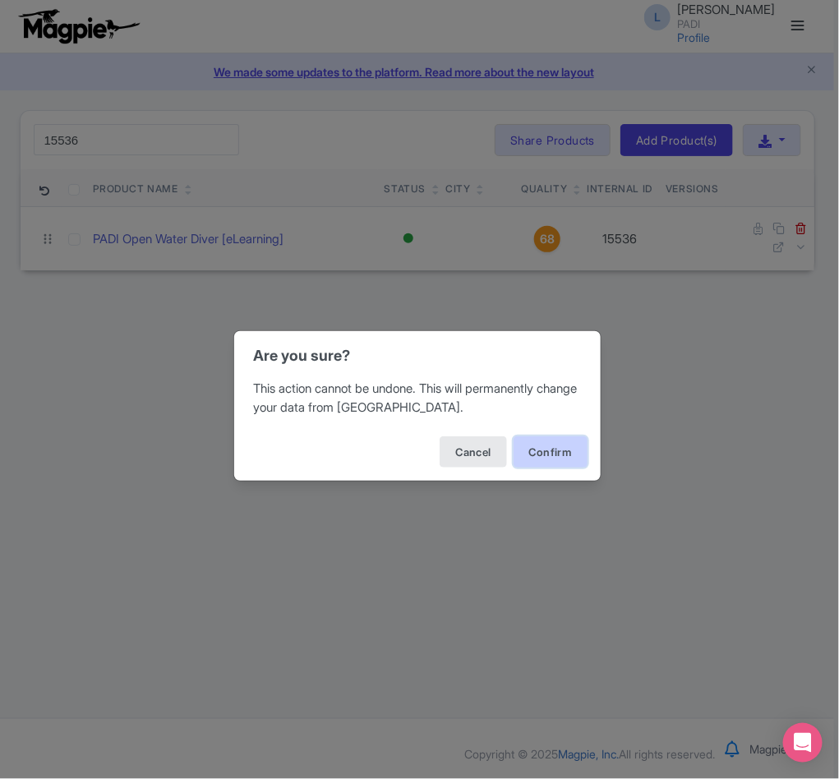
click at [538, 449] on button "Confirm" at bounding box center [551, 451] width 74 height 31
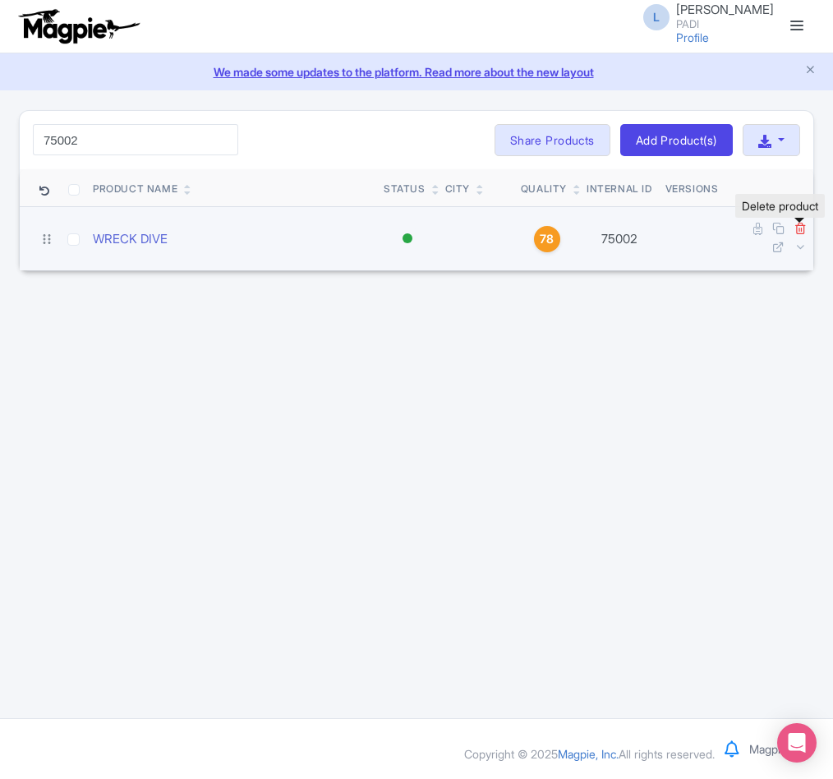
type input "75002"
click at [799, 232] on icon at bounding box center [801, 228] width 12 height 12
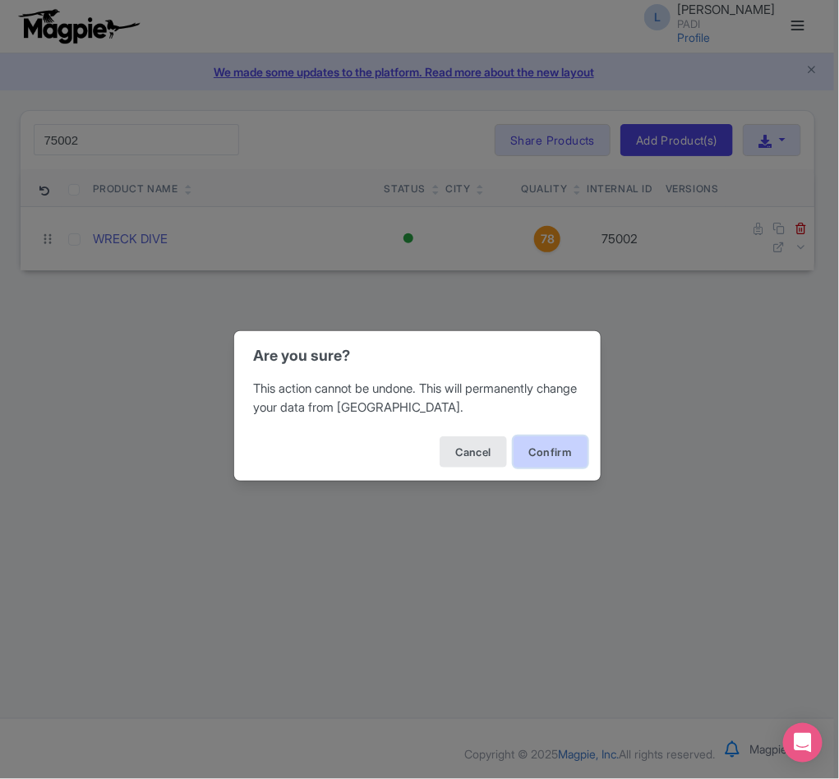
click at [533, 454] on button "Confirm" at bounding box center [551, 451] width 74 height 31
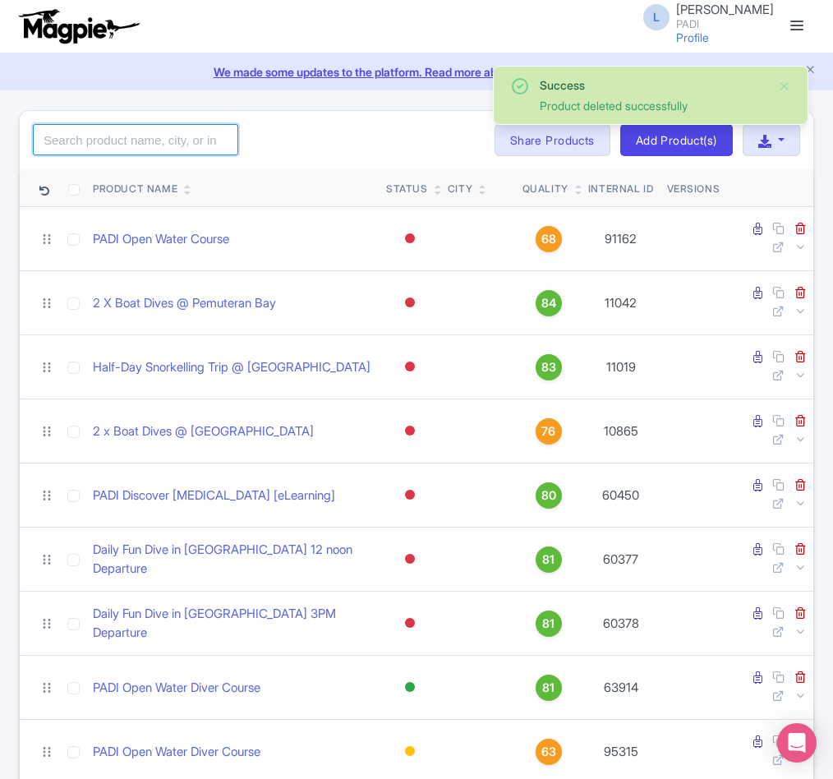
click at [111, 144] on input "search" at bounding box center [135, 139] width 205 height 31
paste input "98246"
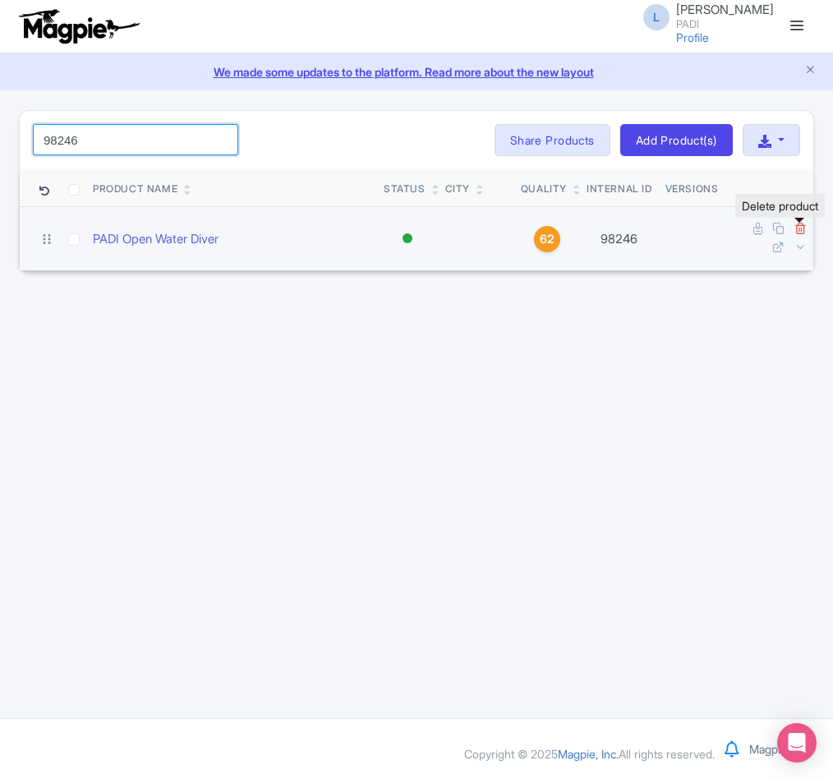
type input "98246"
click at [804, 230] on icon at bounding box center [801, 228] width 12 height 12
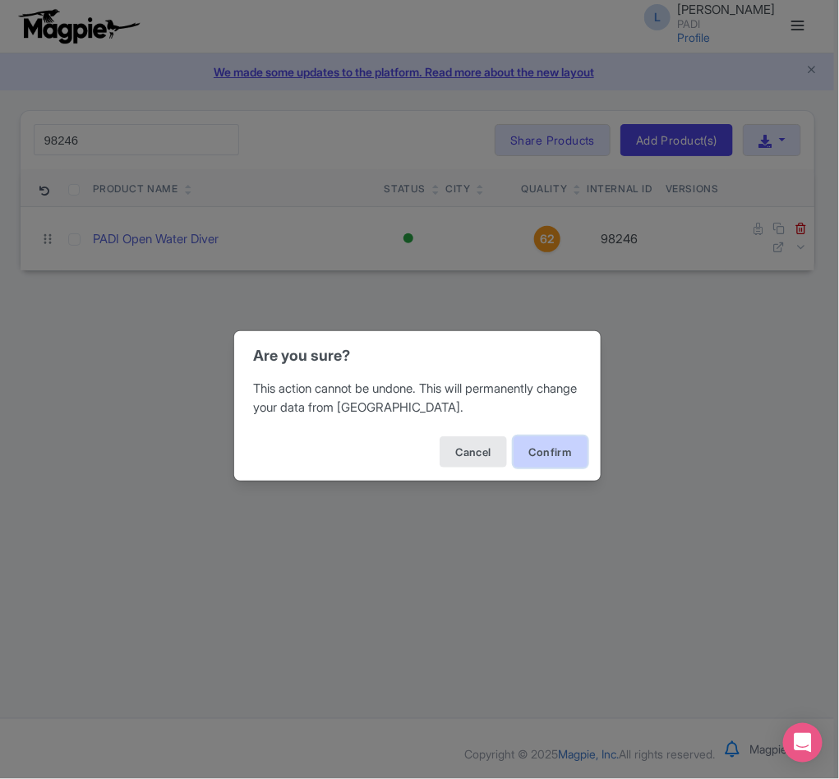
click at [556, 442] on button "Confirm" at bounding box center [551, 451] width 74 height 31
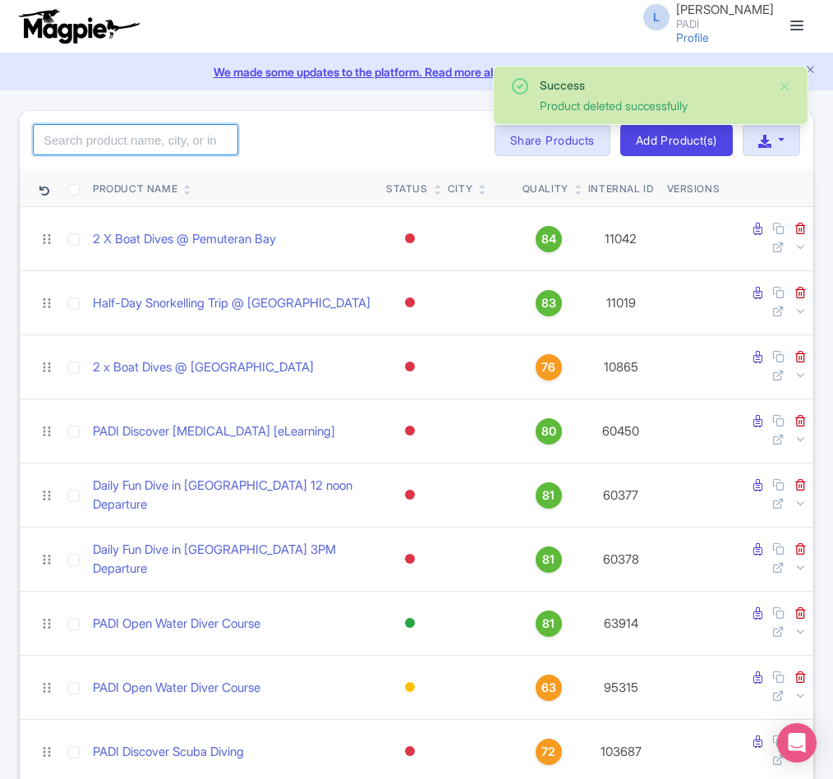
click at [154, 141] on input "search" at bounding box center [135, 139] width 205 height 31
paste input "109140"
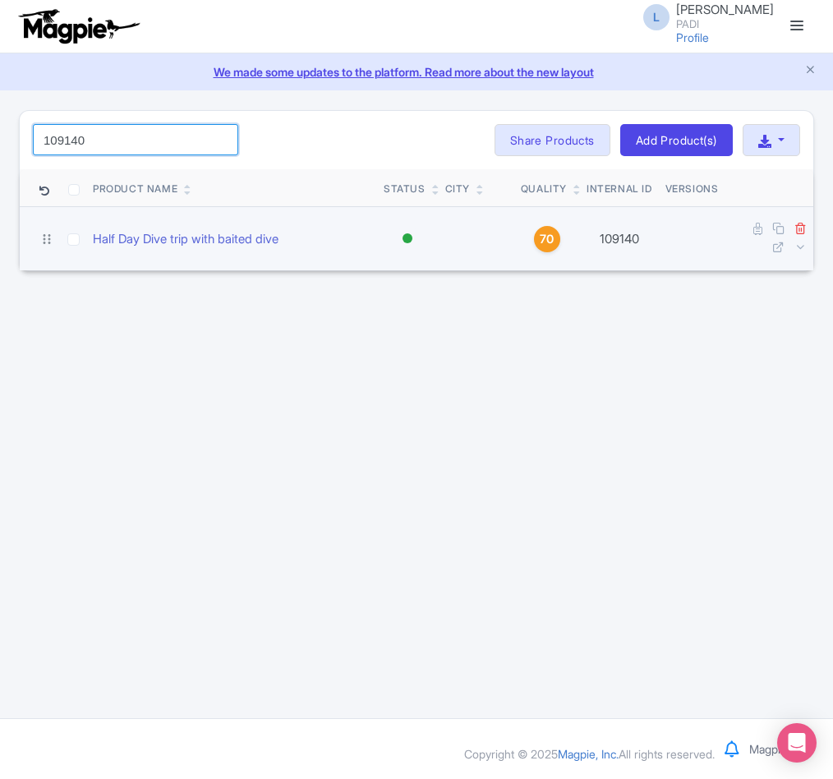
type input "109140"
click at [802, 229] on icon at bounding box center [801, 228] width 12 height 12
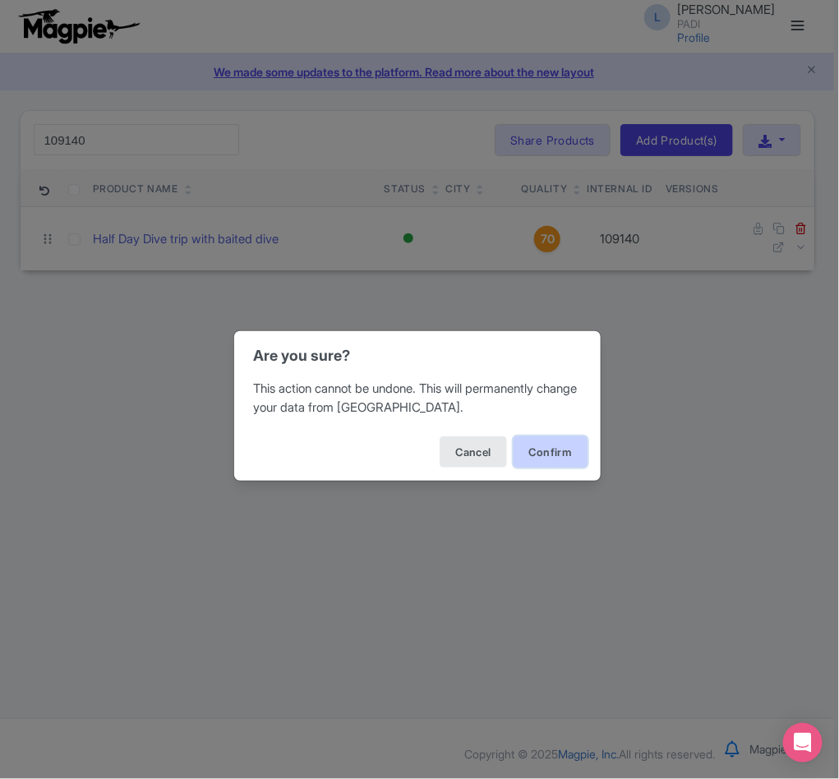
click at [570, 452] on button "Confirm" at bounding box center [551, 451] width 74 height 31
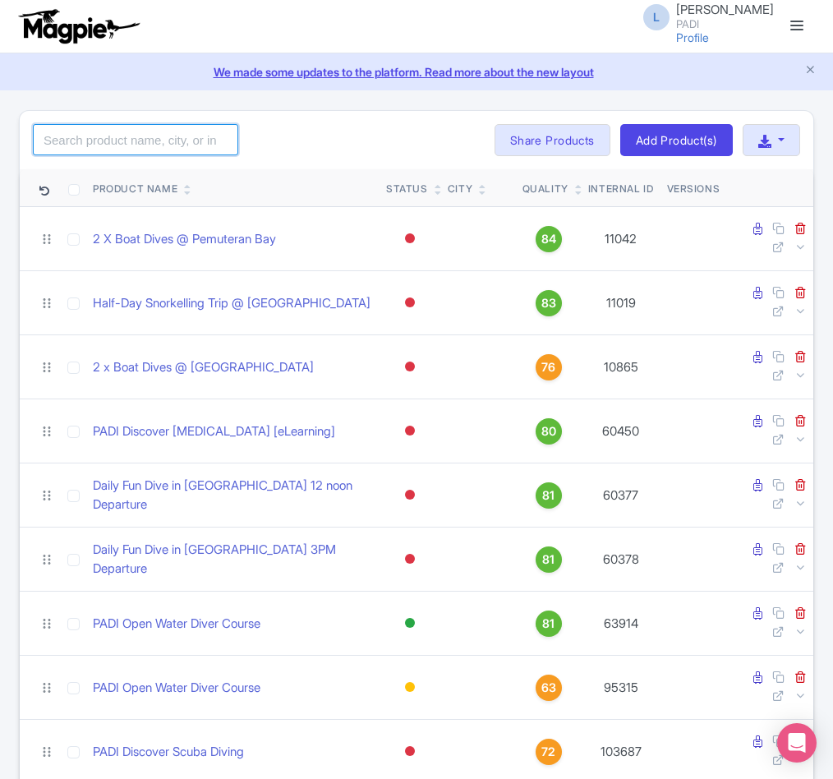
click at [90, 128] on input "search" at bounding box center [135, 139] width 205 height 31
paste input "65896"
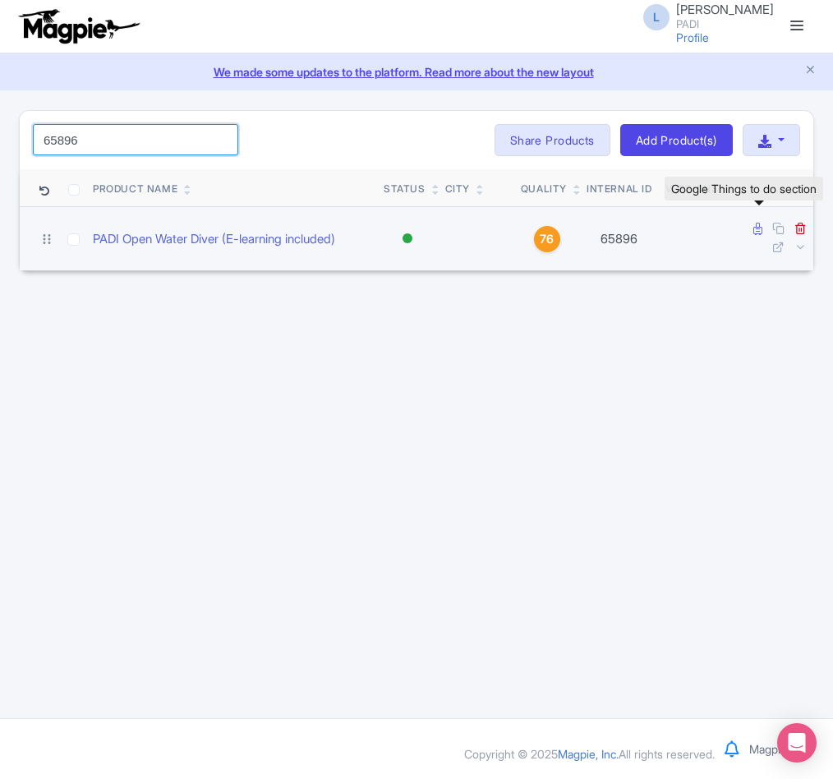
type input "65896"
click at [755, 232] on icon at bounding box center [758, 229] width 9 height 12
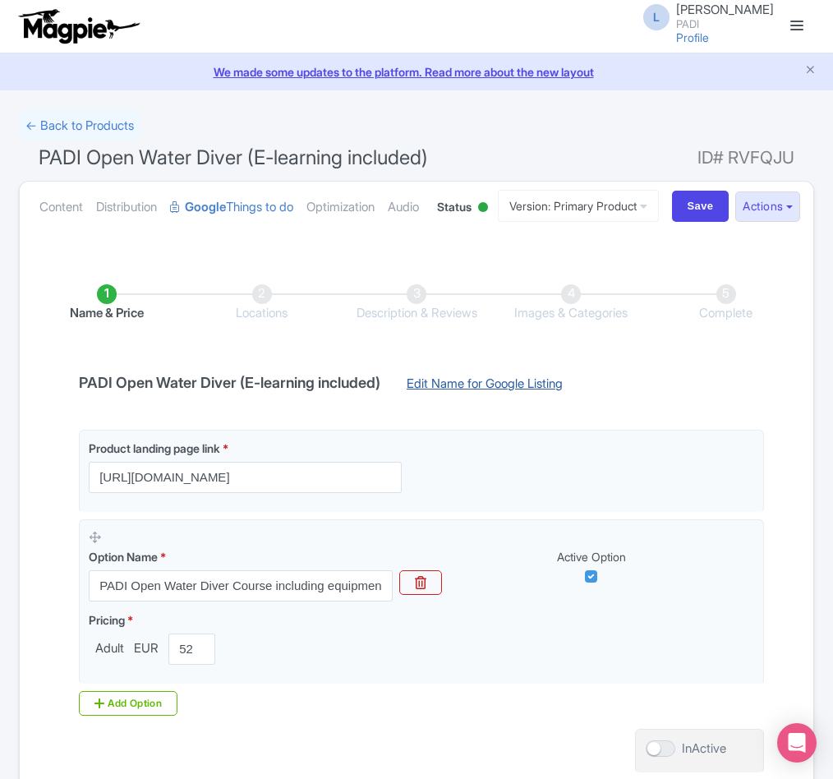
click at [468, 401] on link "Edit Name for Google Listing" at bounding box center [484, 388] width 189 height 26
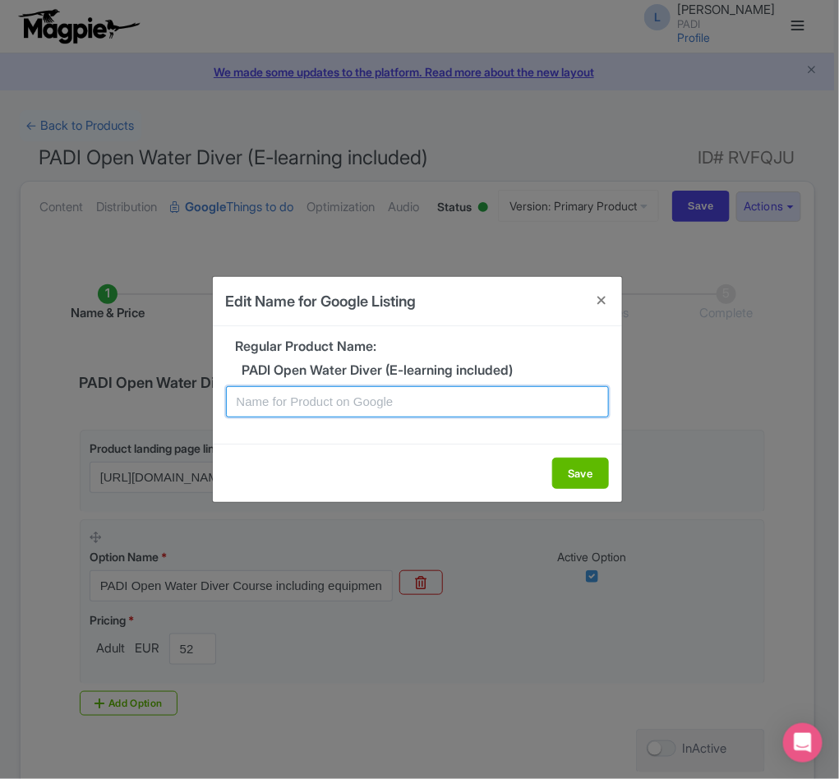
click at [326, 400] on input "text" at bounding box center [417, 401] width 383 height 31
paste input "[PERSON_NAME] [MEDICAL_DATA] Beginner Diving Course – PADI Open Water with Digi…"
type input "[PERSON_NAME] [MEDICAL_DATA] Beginner Diving Course – PADI Open Water with Digi…"
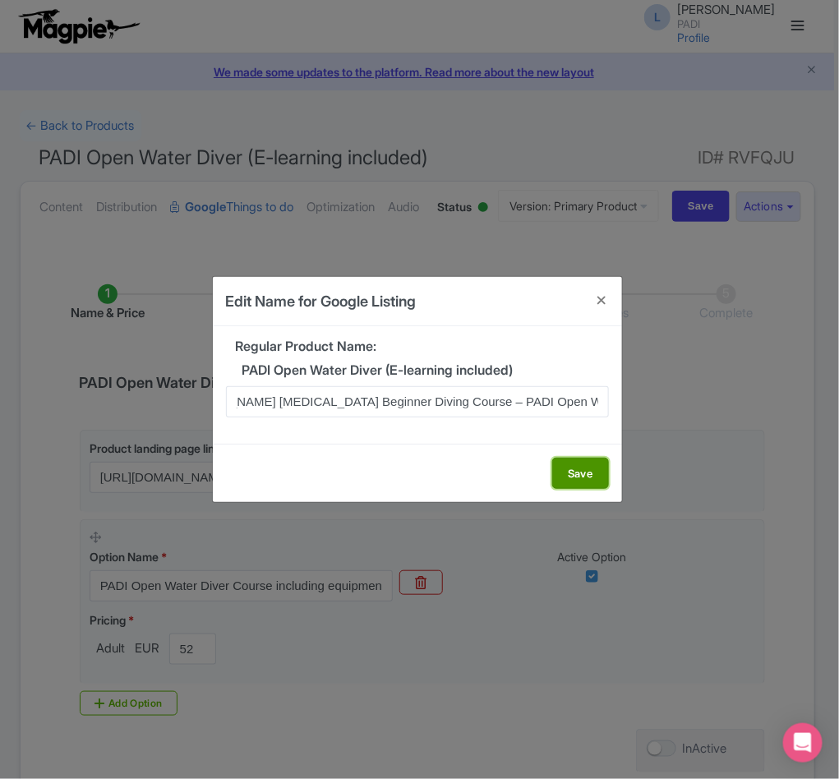
click at [585, 473] on button "Save" at bounding box center [580, 473] width 57 height 31
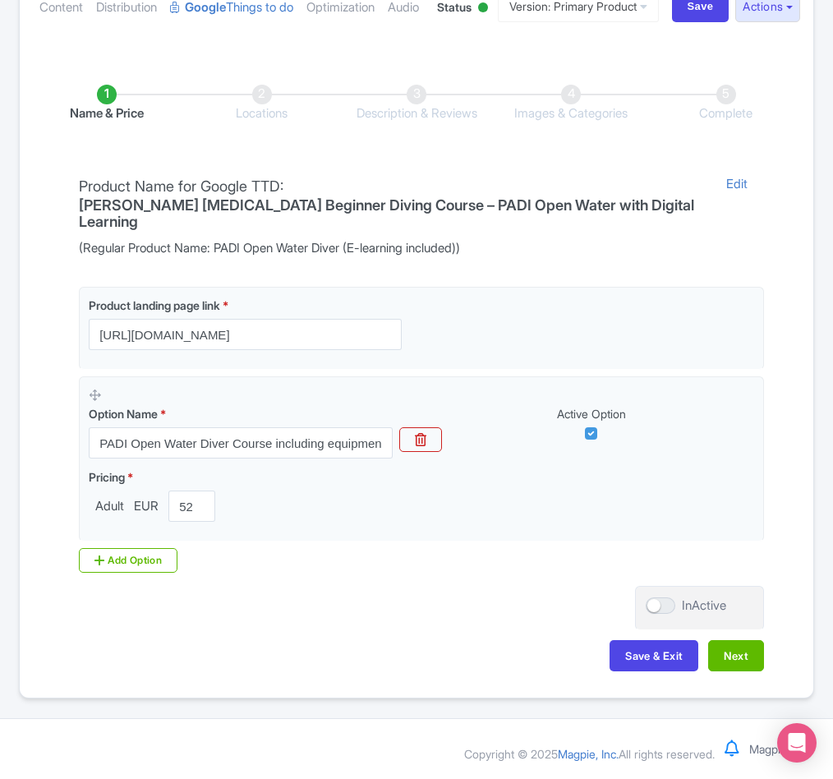
scroll to position [252, 0]
click at [725, 653] on button "Next" at bounding box center [737, 655] width 56 height 31
